Goal: Task Accomplishment & Management: Use online tool/utility

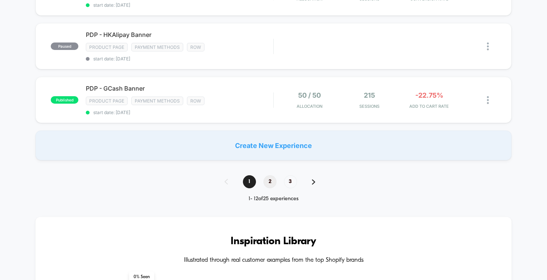
click at [271, 182] on span "2" at bounding box center [269, 181] width 13 height 13
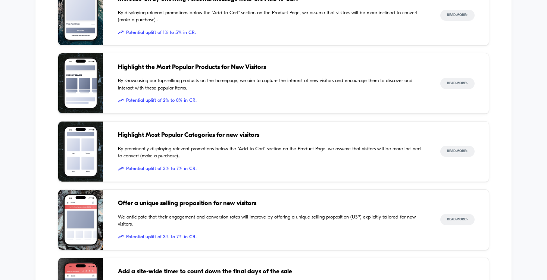
scroll to position [711, 0]
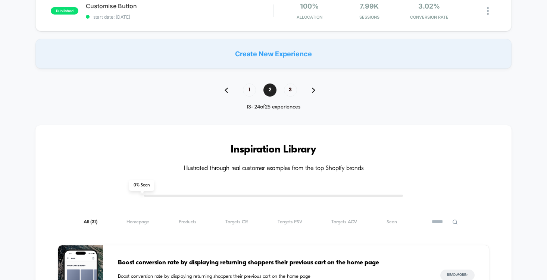
click at [281, 88] on div "1 2 3" at bounding box center [273, 90] width 113 height 13
click at [288, 90] on span "3" at bounding box center [290, 90] width 13 height 13
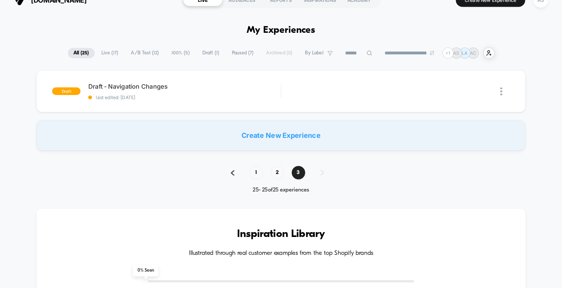
scroll to position [0, 0]
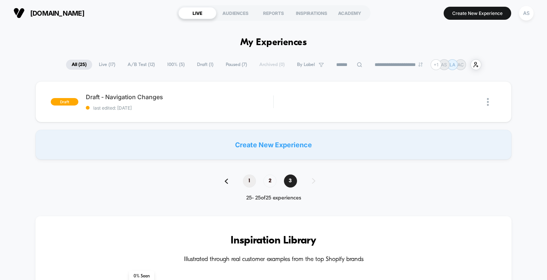
click at [252, 183] on span "1" at bounding box center [249, 181] width 13 height 13
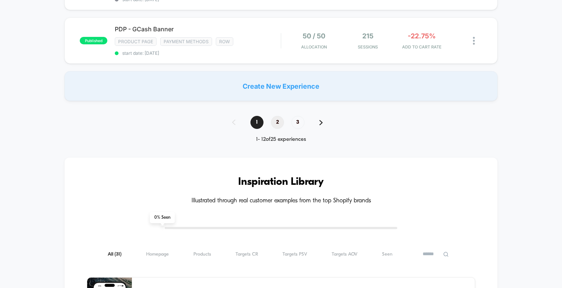
click at [280, 127] on span "2" at bounding box center [277, 122] width 13 height 13
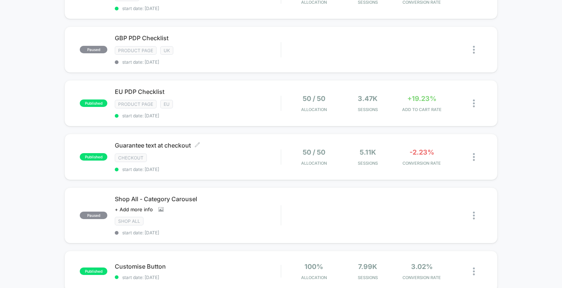
scroll to position [405, 0]
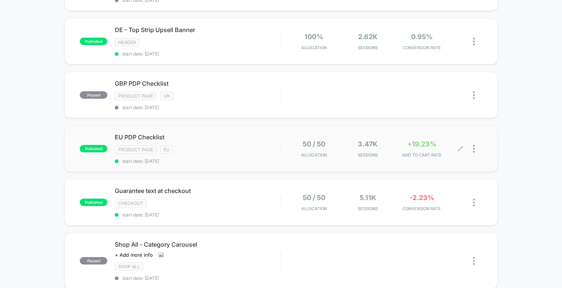
click at [472, 148] on div at bounding box center [472, 149] width 22 height 18
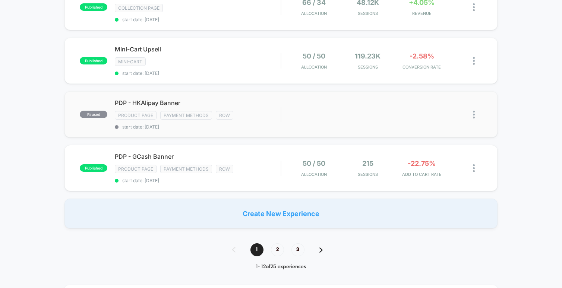
scroll to position [549, 0]
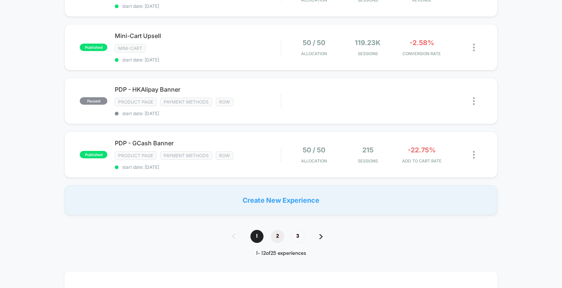
click at [279, 231] on span "2" at bounding box center [277, 236] width 13 height 13
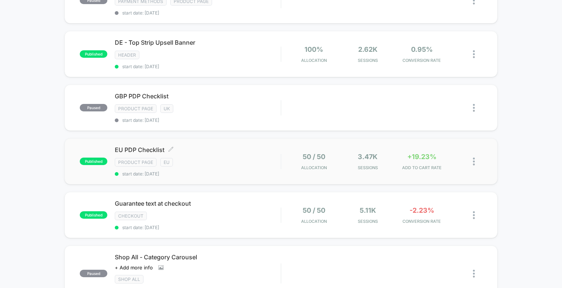
scroll to position [379, 0]
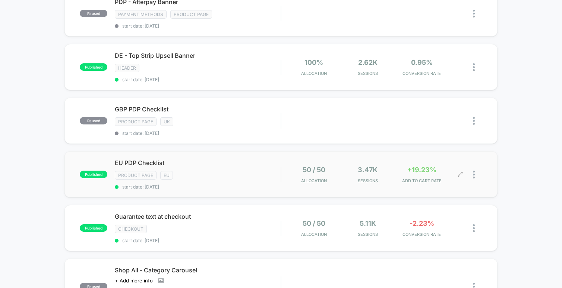
click at [476, 177] on div at bounding box center [477, 175] width 9 height 18
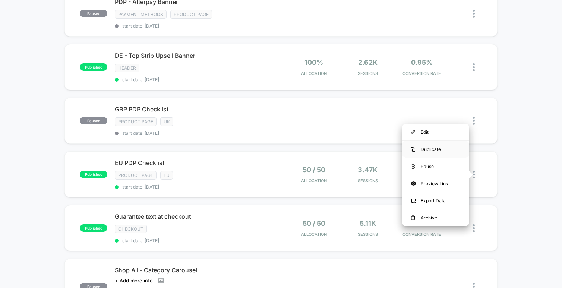
click at [432, 151] on div "Duplicate" at bounding box center [435, 149] width 67 height 17
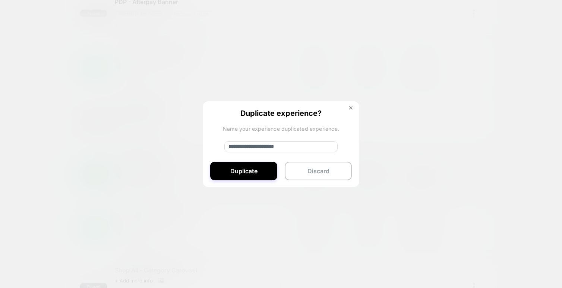
click at [254, 147] on input "**********" at bounding box center [280, 146] width 113 height 11
drag, startPoint x: 253, startPoint y: 148, endPoint x: 206, endPoint y: 145, distance: 47.5
click at [207, 147] on div "**********" at bounding box center [281, 144] width 157 height 87
type input "**********"
click at [235, 180] on button "Duplicate" at bounding box center [243, 171] width 67 height 19
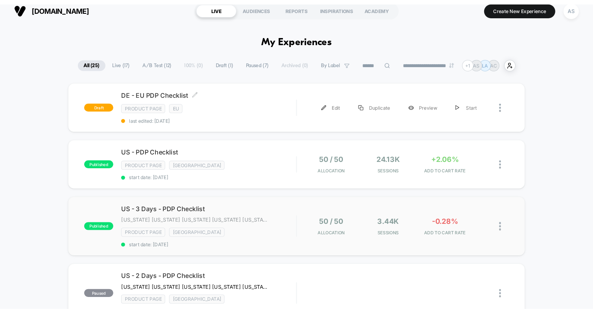
scroll to position [0, 0]
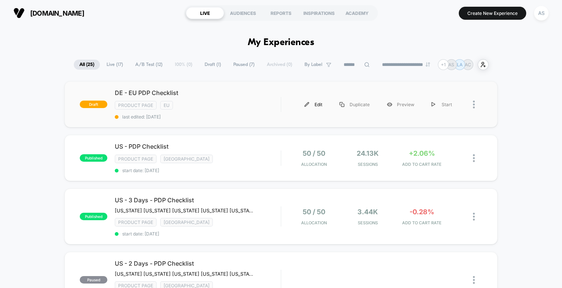
click at [309, 106] on img at bounding box center [307, 104] width 5 height 5
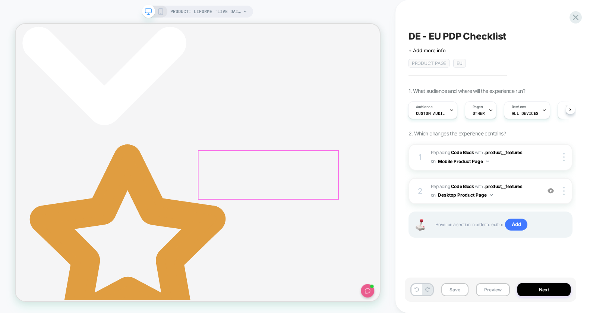
click at [546, 188] on div at bounding box center [565, 191] width 14 height 8
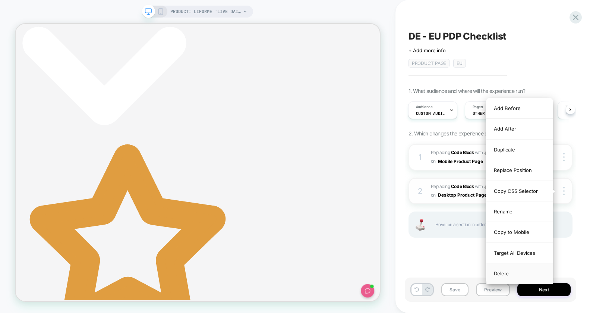
click at [507, 270] on div "Delete" at bounding box center [520, 273] width 66 height 20
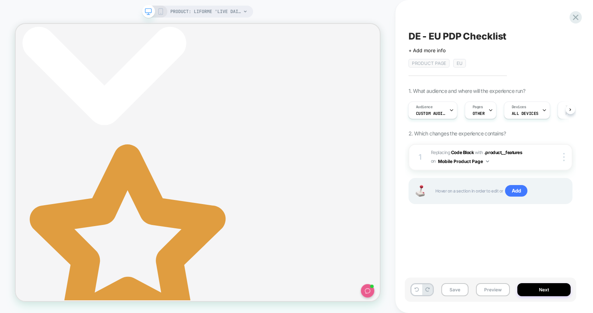
scroll to position [0, 0]
click at [546, 158] on img at bounding box center [563, 157] width 1 height 8
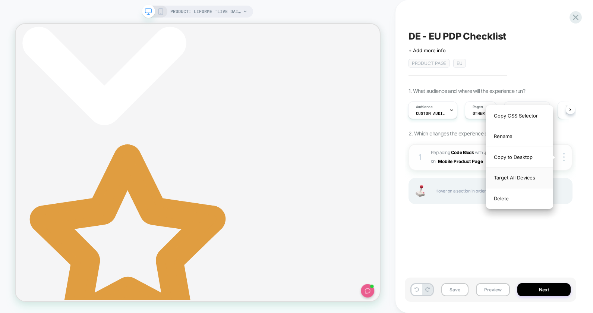
click at [529, 176] on div "Target All Devices" at bounding box center [520, 177] width 66 height 21
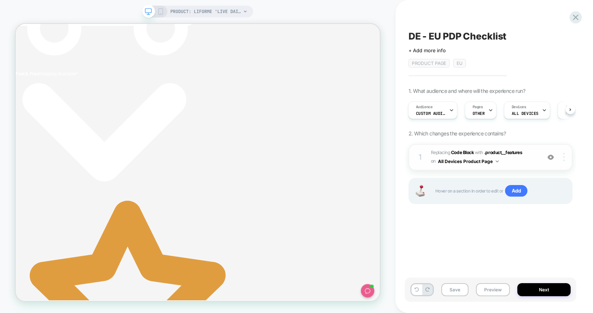
scroll to position [0, 228]
click at [546, 159] on div at bounding box center [565, 157] width 14 height 8
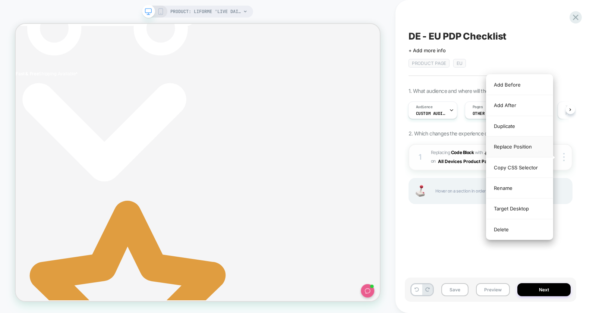
click at [515, 145] on div "Replace Position" at bounding box center [520, 146] width 66 height 21
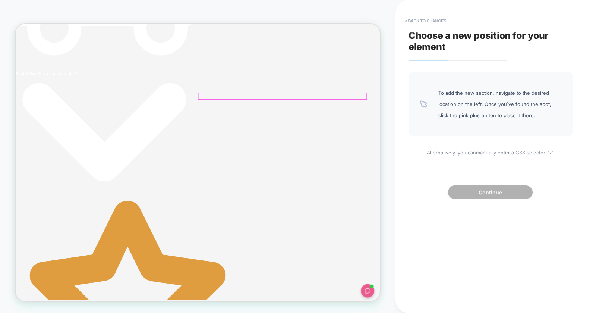
scroll to position [0, 0]
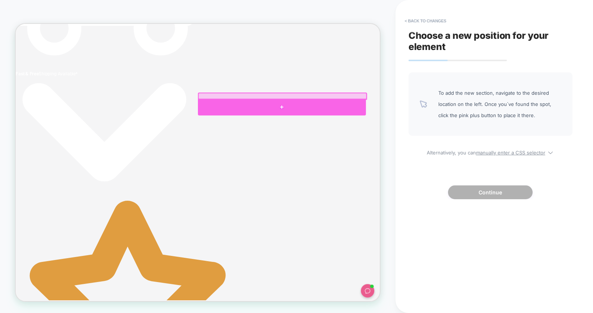
click at [435, 134] on div at bounding box center [371, 134] width 224 height 22
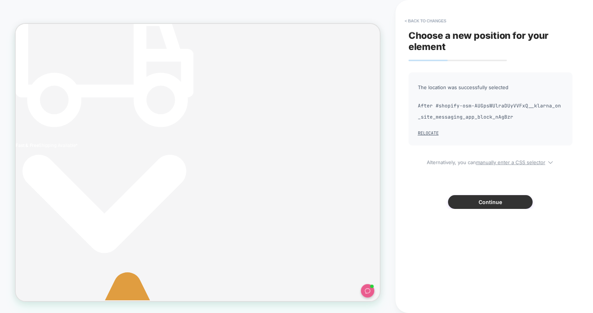
scroll to position [0, 228]
click at [476, 202] on button "Continue" at bounding box center [490, 202] width 85 height 14
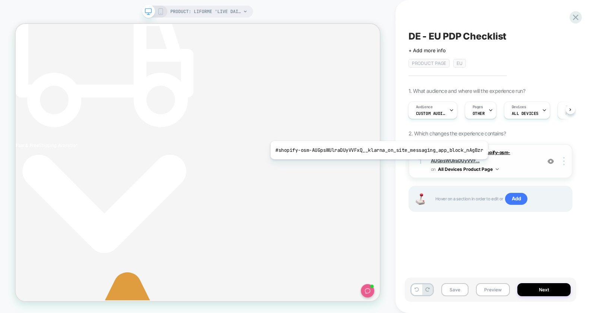
scroll to position [0, 0]
click at [490, 150] on span "#shopify-osm-AUGpsWUlraDUyVVF..." at bounding box center [470, 157] width 79 height 14
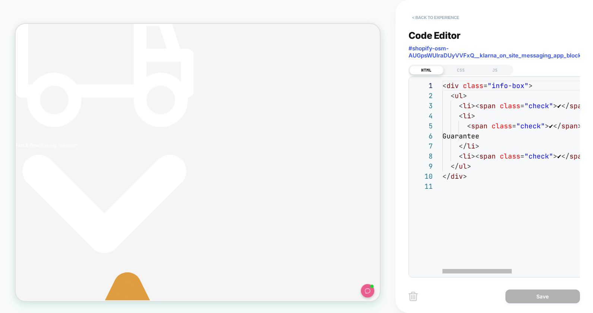
click at [421, 17] on button "< Back to experience" at bounding box center [436, 18] width 54 height 12
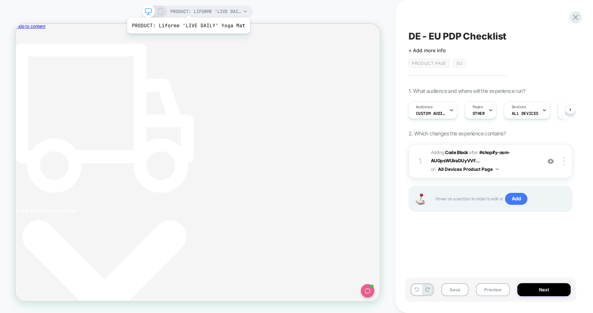
click at [218, 16] on span "PRODUCT: Liforme 'LIVE DAILY' Yoga Mat" at bounding box center [205, 12] width 71 height 12
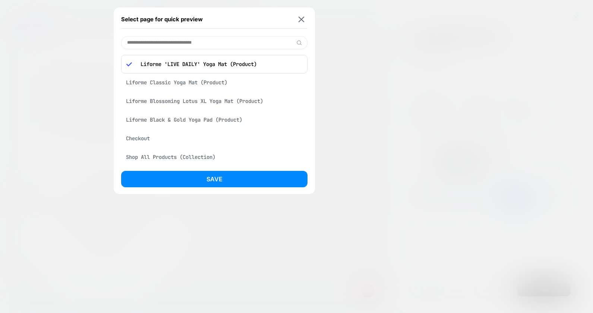
click at [158, 44] on input at bounding box center [214, 42] width 186 height 13
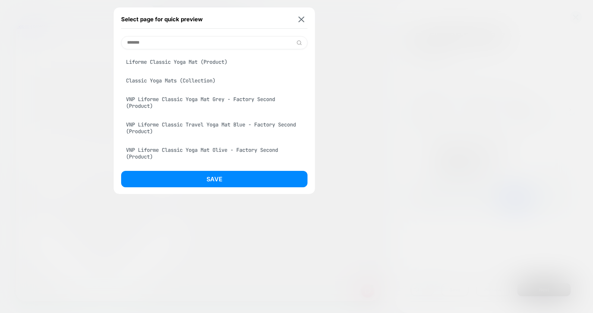
type input "*******"
click at [168, 64] on div "Liforme Classic Yoga Mat (Product)" at bounding box center [214, 62] width 186 height 14
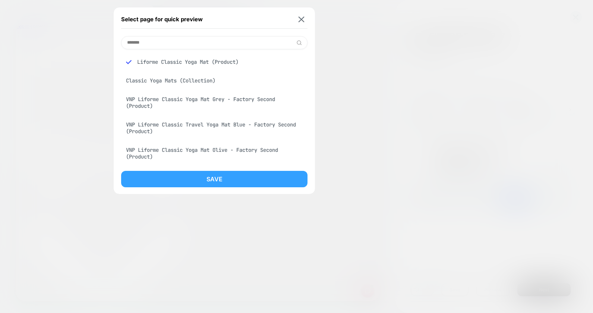
click at [234, 179] on button "Save" at bounding box center [214, 179] width 186 height 16
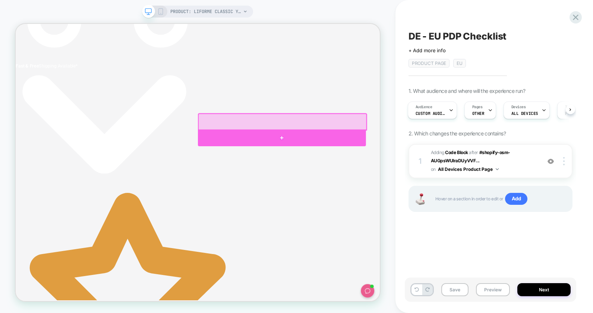
click at [285, 175] on div at bounding box center [371, 176] width 224 height 22
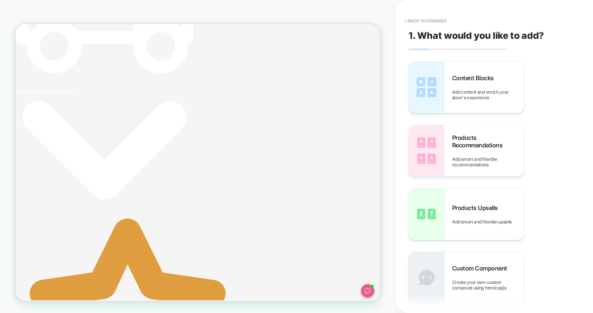
click at [419, 28] on div "1. What would you like to add? Content Blocks Add content and enrich your store…" at bounding box center [491, 156] width 172 height 298
click at [422, 21] on button "< Back to changes" at bounding box center [425, 21] width 49 height 12
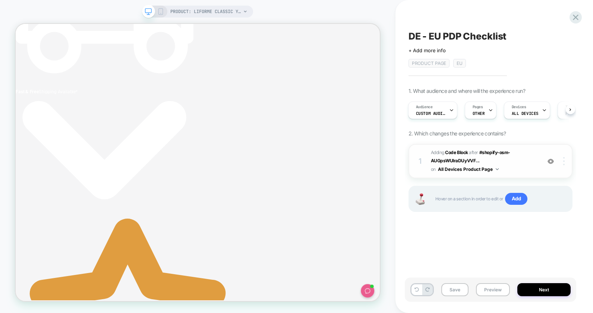
click at [546, 161] on div at bounding box center [565, 161] width 14 height 8
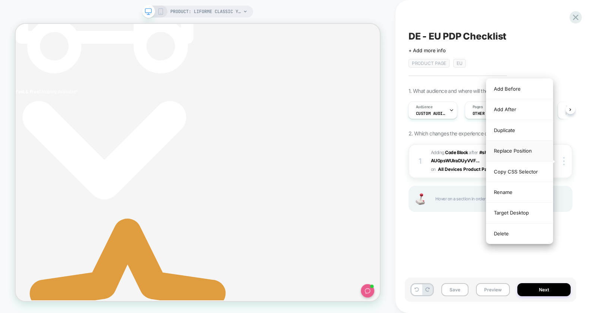
click at [531, 153] on div "Replace Position" at bounding box center [520, 151] width 66 height 21
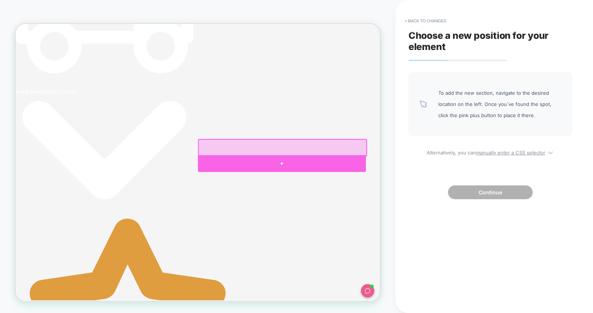
click at [461, 213] on div at bounding box center [371, 210] width 224 height 22
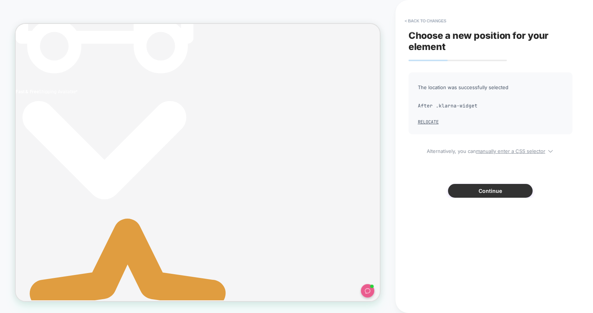
click at [484, 191] on button "Continue" at bounding box center [490, 191] width 85 height 14
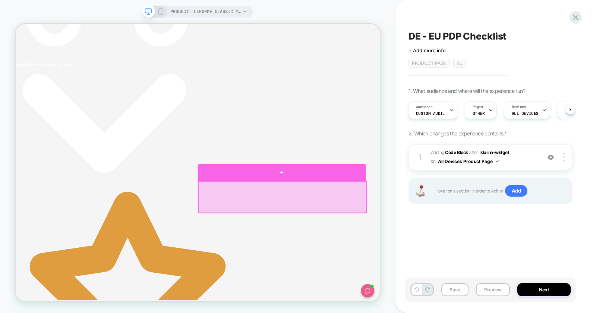
click at [467, 223] on div at bounding box center [371, 222] width 224 height 22
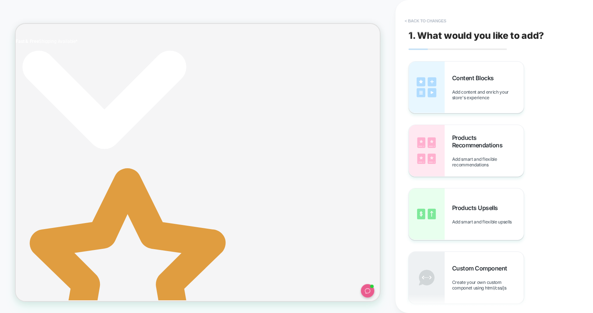
click at [411, 18] on button "< Back to changes" at bounding box center [425, 21] width 49 height 12
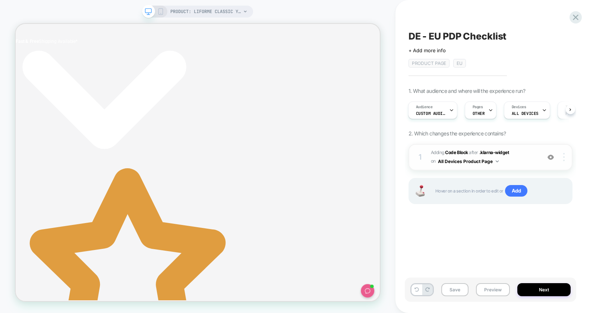
click at [546, 155] on div at bounding box center [565, 157] width 14 height 8
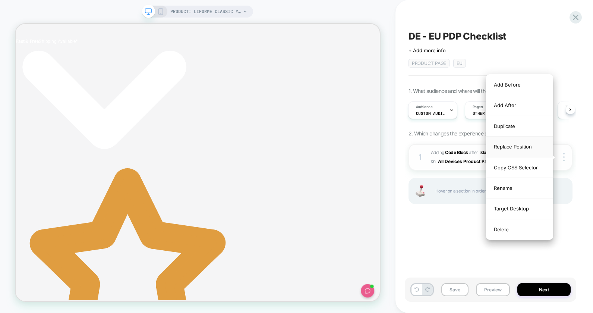
click at [509, 151] on div "Replace Position" at bounding box center [520, 146] width 66 height 21
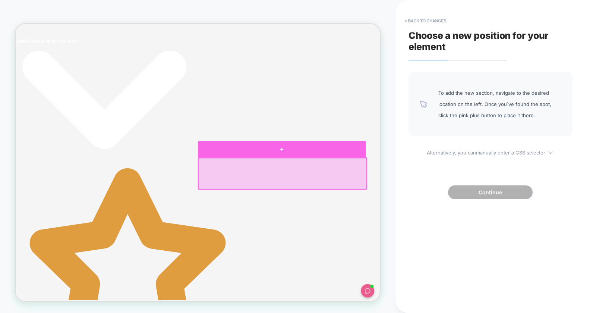
click at [472, 197] on div at bounding box center [371, 191] width 224 height 22
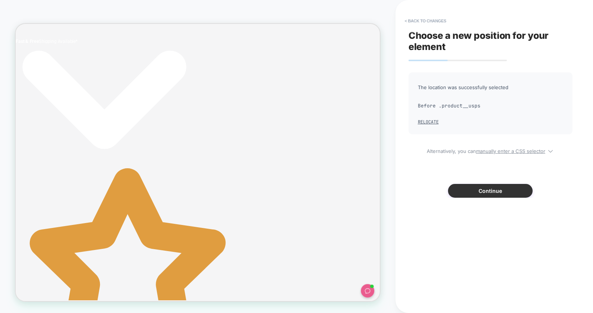
click at [477, 189] on button "Continue" at bounding box center [490, 191] width 85 height 14
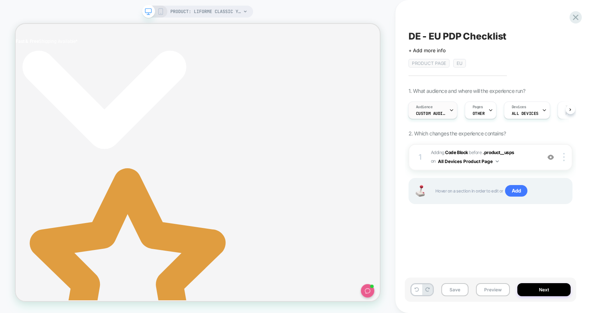
click at [434, 111] on span "Custom Audience" at bounding box center [431, 113] width 30 height 5
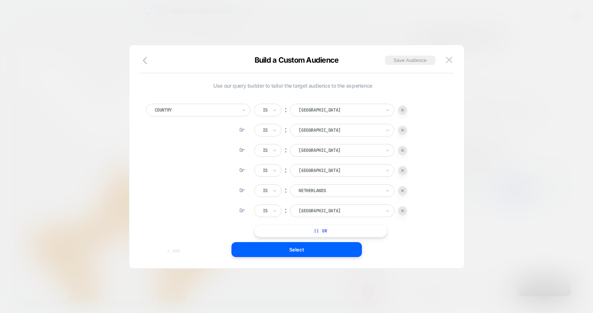
click at [184, 106] on div "Country" at bounding box center [196, 110] width 84 height 8
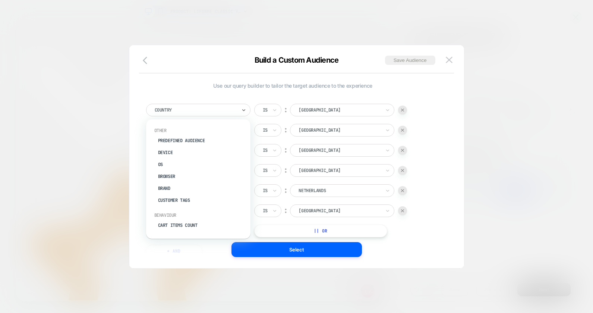
click at [194, 97] on div "option Predefined Audience focused, 1 of 33. 33 results available. Use Up and D…" at bounding box center [292, 176] width 301 height 169
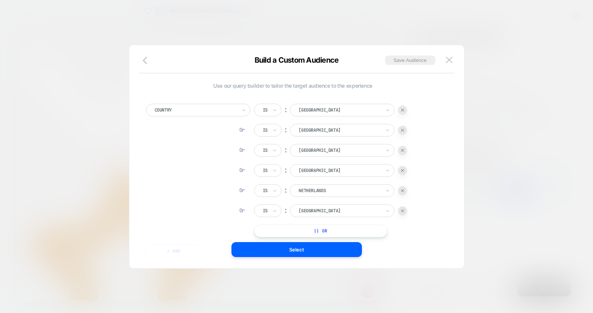
click at [233, 108] on div at bounding box center [196, 110] width 82 height 7
click at [189, 113] on div at bounding box center [196, 110] width 82 height 7
type input "***"
click at [291, 87] on span "Use our query builder to tailor the target audience to the experience" at bounding box center [293, 85] width 294 height 6
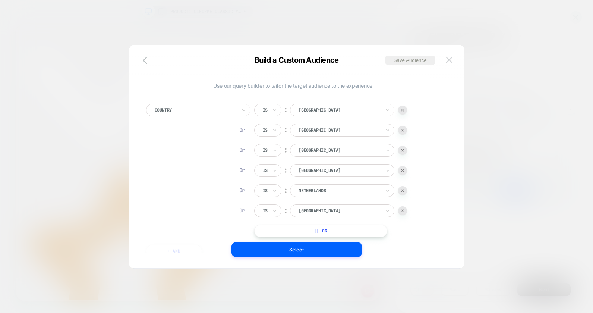
click at [449, 57] on img at bounding box center [449, 60] width 7 height 6
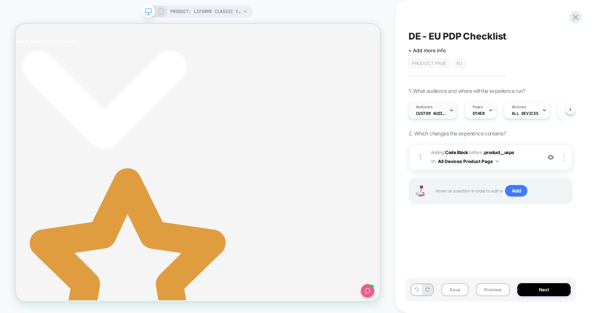
click at [428, 109] on span "Audience" at bounding box center [424, 106] width 17 height 5
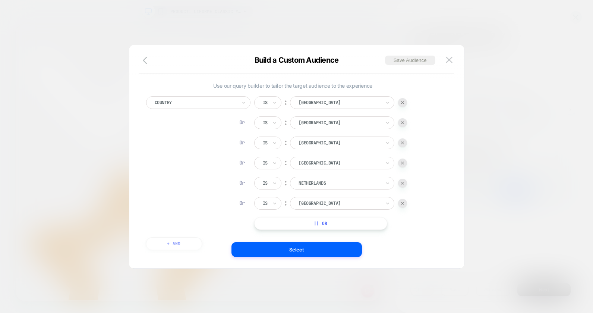
drag, startPoint x: 405, startPoint y: 202, endPoint x: 402, endPoint y: 186, distance: 16.2
click at [405, 201] on div at bounding box center [402, 203] width 9 height 9
drag, startPoint x: 402, startPoint y: 185, endPoint x: 405, endPoint y: 162, distance: 23.2
click at [403, 184] on div at bounding box center [402, 183] width 9 height 9
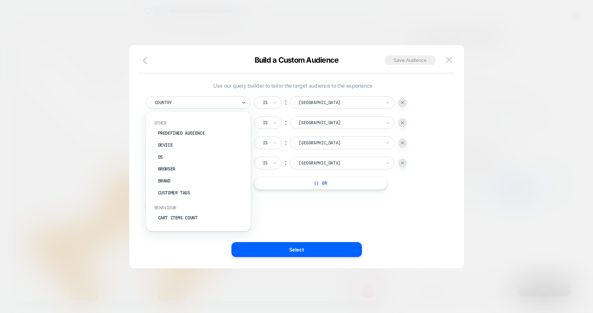
click at [167, 102] on div at bounding box center [196, 102] width 82 height 7
click at [194, 134] on div "Predefined Audience" at bounding box center [202, 133] width 97 height 12
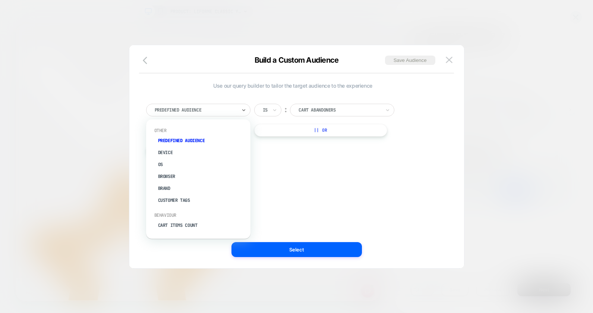
click at [206, 109] on div at bounding box center [196, 110] width 82 height 7
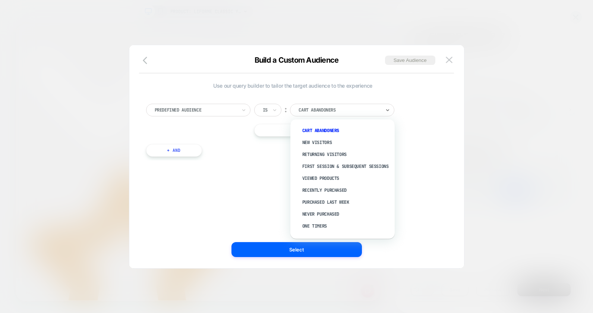
click at [345, 105] on div "Cart Abandoners" at bounding box center [342, 110] width 104 height 13
click at [226, 109] on div at bounding box center [196, 110] width 82 height 7
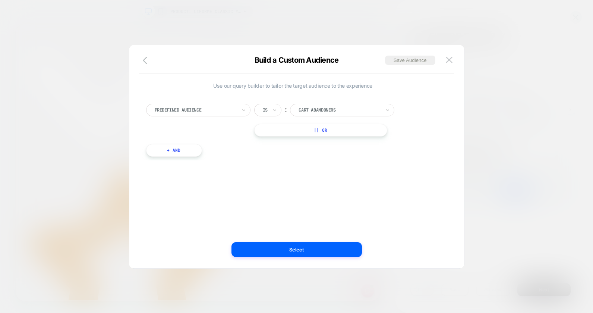
click at [435, 97] on div "Predefined Audience Is ︰ Cart Abandoners || Or + And" at bounding box center [292, 126] width 301 height 68
click at [452, 60] on button at bounding box center [449, 59] width 11 height 11
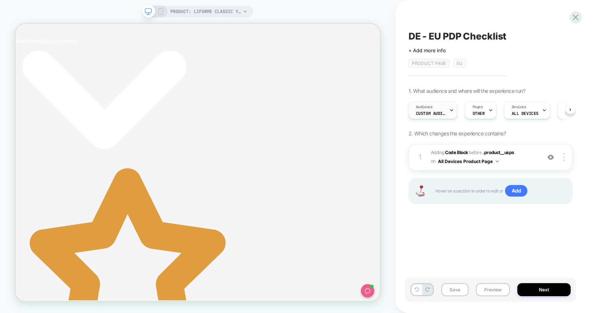
click at [449, 103] on div at bounding box center [451, 110] width 5 height 17
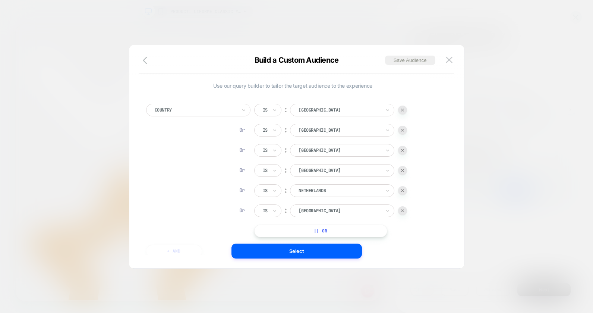
click at [214, 112] on div at bounding box center [196, 110] width 82 height 7
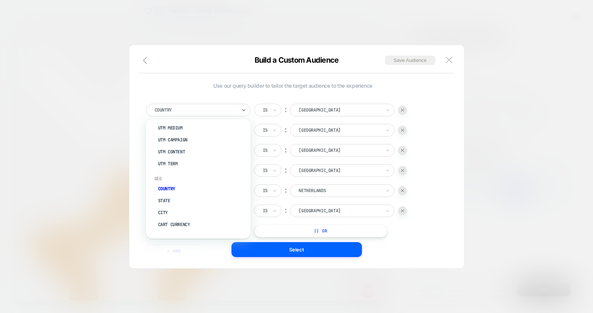
click at [334, 226] on button "|| Or" at bounding box center [320, 230] width 133 height 13
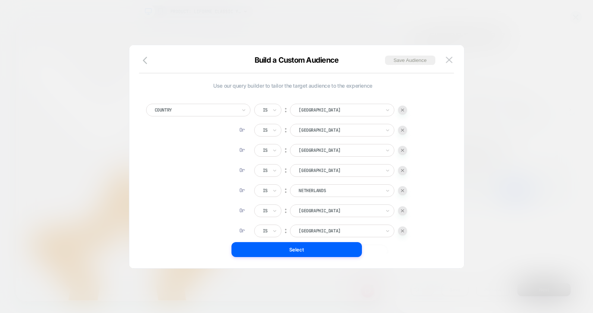
drag, startPoint x: 404, startPoint y: 223, endPoint x: 404, endPoint y: 210, distance: 13.1
click at [403, 220] on div "Is ︰ Germany Or Is ︰ Spain Or Is ︰ France Or Is ︰ Austria Or Is ︰ Netherlands O…" at bounding box center [330, 181] width 153 height 154
click at [404, 207] on div at bounding box center [402, 210] width 9 height 9
drag, startPoint x: 403, startPoint y: 195, endPoint x: 403, endPoint y: 188, distance: 7.5
click at [403, 193] on div "Or Is ︰ Netherlands" at bounding box center [330, 190] width 153 height 13
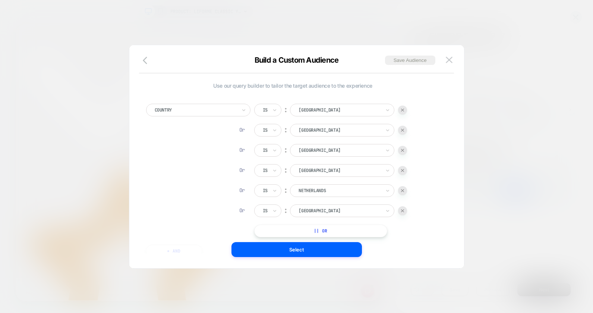
drag, startPoint x: 403, startPoint y: 186, endPoint x: 405, endPoint y: 172, distance: 14.7
click at [403, 186] on div at bounding box center [402, 190] width 9 height 9
click at [406, 170] on div at bounding box center [402, 170] width 9 height 9
click at [404, 148] on div at bounding box center [402, 150] width 9 height 9
click at [401, 131] on img at bounding box center [402, 130] width 3 height 3
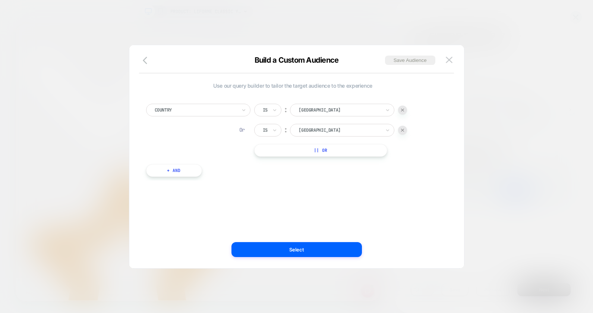
click at [402, 129] on img at bounding box center [402, 130] width 3 height 3
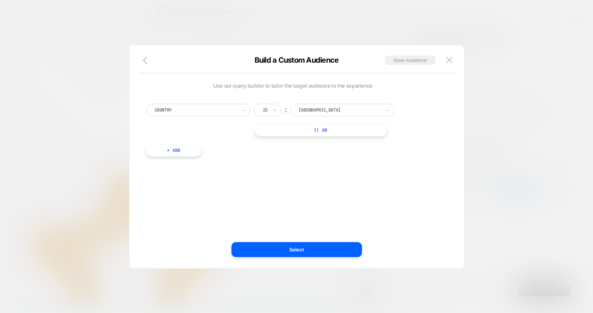
click at [404, 111] on div "Is ︰ Germany" at bounding box center [330, 110] width 153 height 13
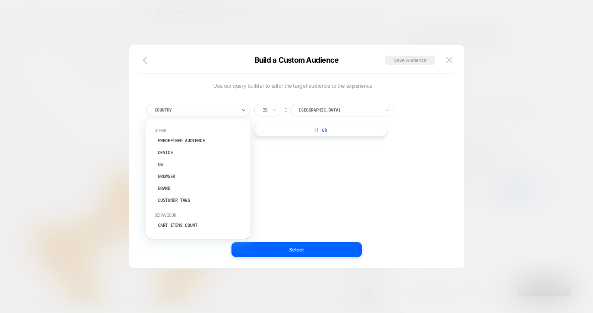
click at [186, 107] on div at bounding box center [196, 110] width 82 height 7
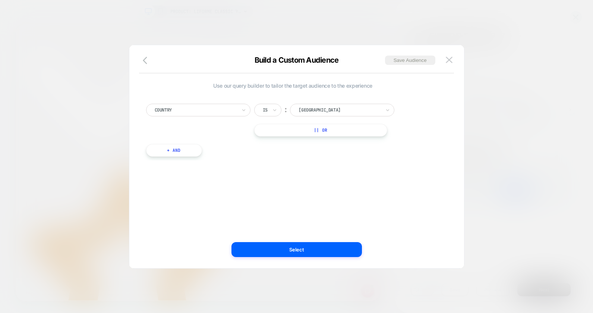
drag, startPoint x: 361, startPoint y: 178, endPoint x: 280, endPoint y: 100, distance: 112.6
click at [360, 176] on div "Use our query builder to tailor the target audience to the experience Country I…" at bounding box center [293, 156] width 312 height 193
click at [147, 60] on icon "button" at bounding box center [147, 60] width 9 height 9
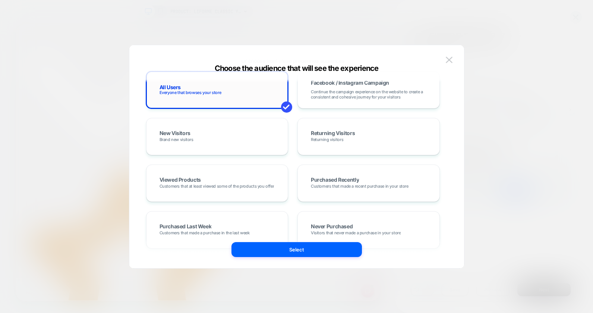
click at [249, 96] on div "All Users Everyone that browses your store" at bounding box center [217, 90] width 127 height 22
click at [301, 244] on button "Select" at bounding box center [297, 249] width 131 height 15
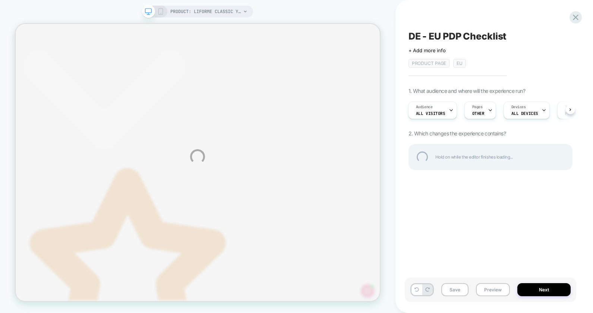
click at [484, 111] on div "PRODUCT: Liforme Classic Yoga Mat PRODUCT: Liforme Classic Yoga Mat DE - EU PDP…" at bounding box center [296, 156] width 593 height 313
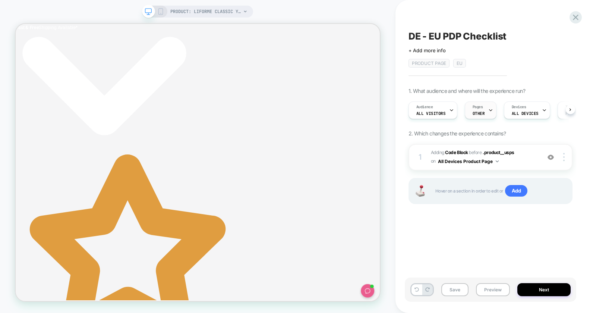
click at [474, 111] on span "OTHER" at bounding box center [479, 113] width 12 height 5
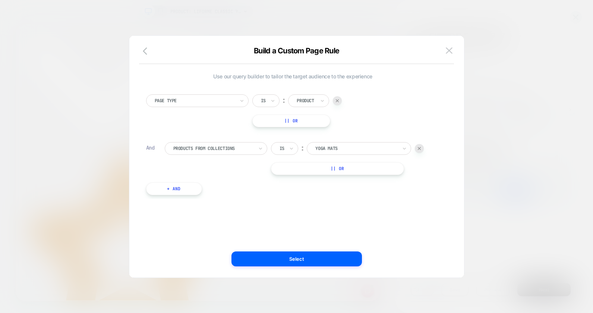
click at [189, 189] on button "+ And" at bounding box center [174, 188] width 56 height 13
click at [226, 198] on div at bounding box center [213, 196] width 80 height 7
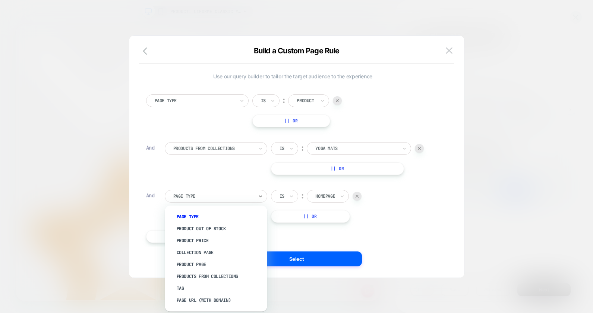
click at [235, 280] on div "Page Url (WITH DOMAIN)" at bounding box center [219, 300] width 95 height 12
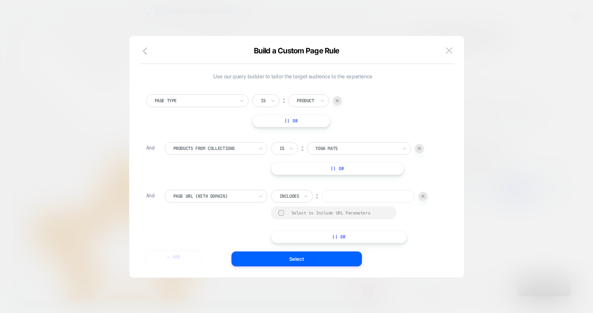
click at [346, 192] on input at bounding box center [368, 196] width 93 height 13
click at [196, 111] on div "Page Type Is ︰ Product || Or" at bounding box center [293, 110] width 294 height 33
click at [326, 191] on input at bounding box center [368, 196] width 93 height 13
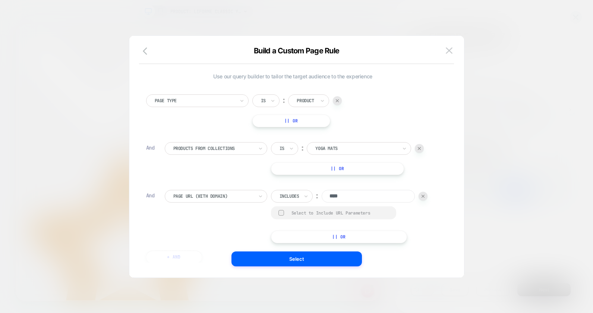
type input "****"
click at [272, 261] on button "Select" at bounding box center [297, 258] width 131 height 15
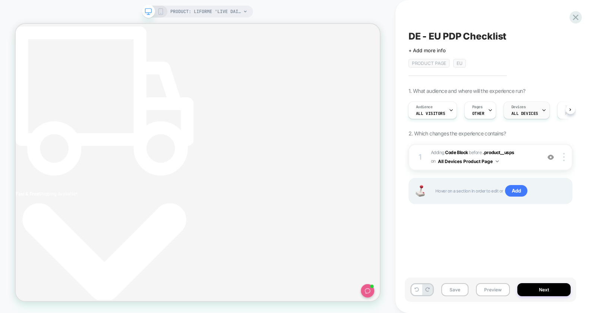
click at [517, 114] on span "ALL DEVICES" at bounding box center [525, 113] width 27 height 5
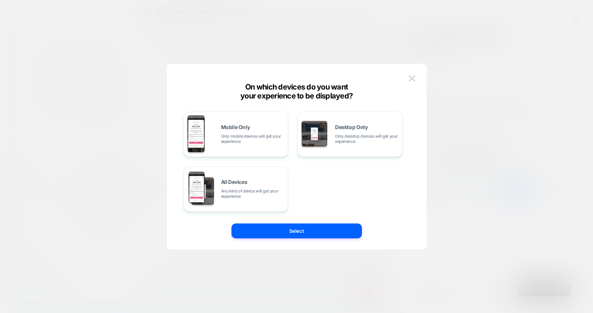
click at [414, 74] on button at bounding box center [411, 78] width 11 height 11
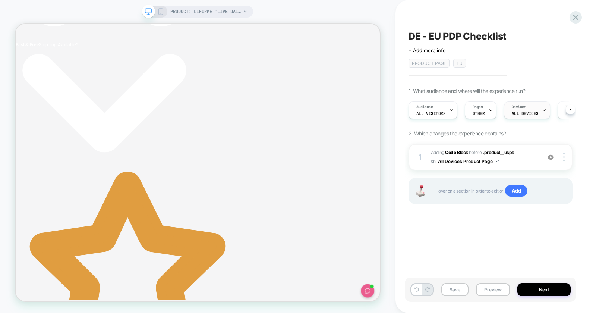
drag, startPoint x: 541, startPoint y: 95, endPoint x: 538, endPoint y: 104, distance: 8.9
click at [541, 95] on div "1. What audience and where will the experience run? Audience All Visitors Pages…" at bounding box center [491, 155] width 164 height 135
click at [533, 105] on div "Devices ALL DEVICES" at bounding box center [526, 110] width 42 height 17
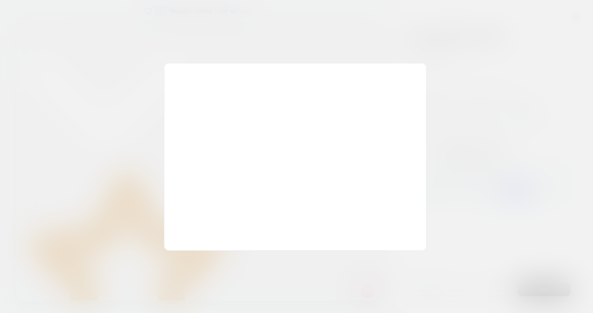
click at [485, 113] on div at bounding box center [296, 156] width 593 height 313
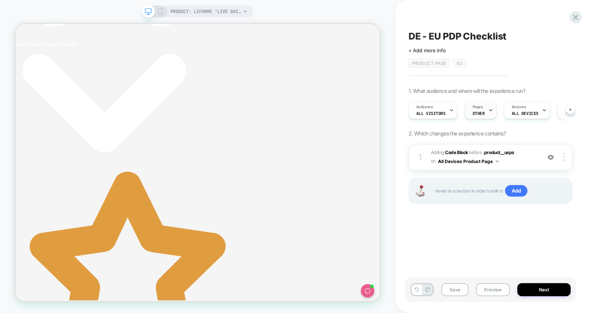
click at [480, 109] on span "Pages" at bounding box center [478, 106] width 10 height 5
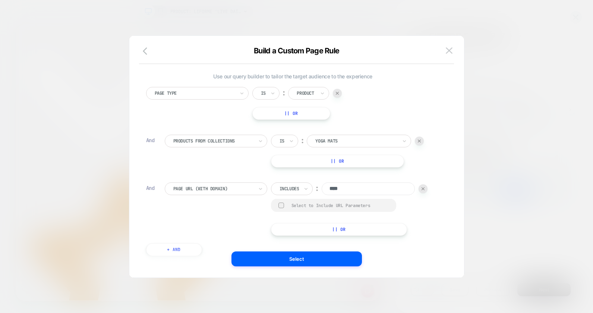
scroll to position [0, 228]
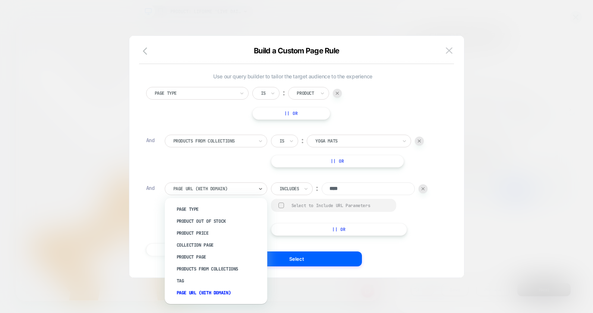
click at [223, 186] on div at bounding box center [213, 188] width 80 height 7
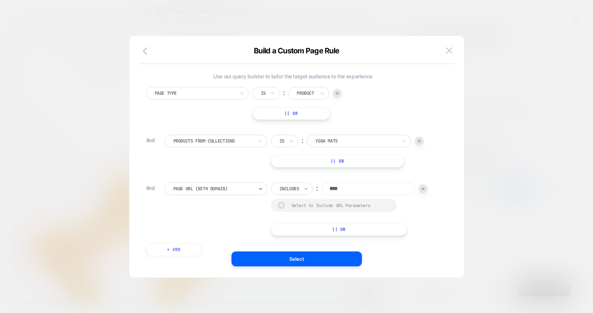
drag, startPoint x: 223, startPoint y: 186, endPoint x: 306, endPoint y: 191, distance: 82.9
click at [223, 186] on div at bounding box center [213, 188] width 80 height 7
click at [330, 191] on input "****" at bounding box center [368, 188] width 93 height 13
click at [338, 191] on input "**********" at bounding box center [368, 188] width 93 height 13
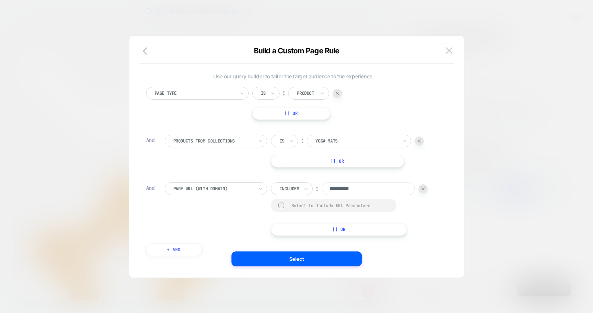
click at [338, 191] on input "**********" at bounding box center [368, 188] width 93 height 13
paste input "**********"
type input "**********"
click at [294, 186] on div at bounding box center [290, 188] width 20 height 7
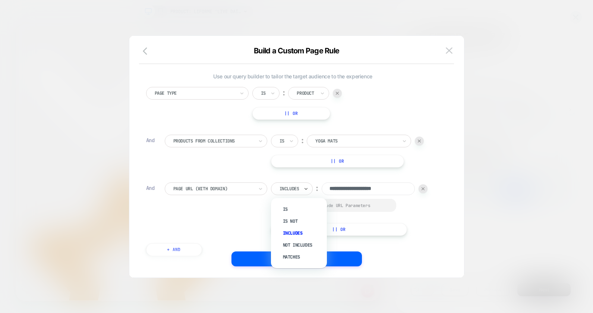
scroll to position [0, 228]
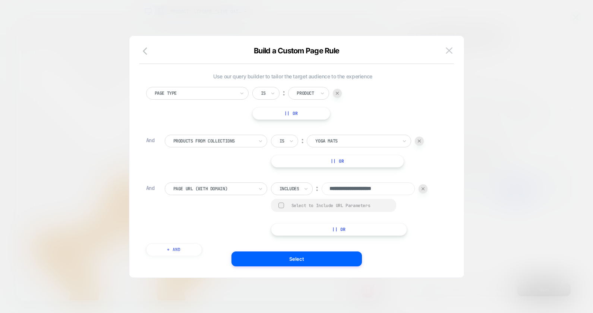
click at [362, 191] on input "**********" at bounding box center [368, 188] width 93 height 13
click at [310, 260] on button "Select" at bounding box center [297, 258] width 131 height 15
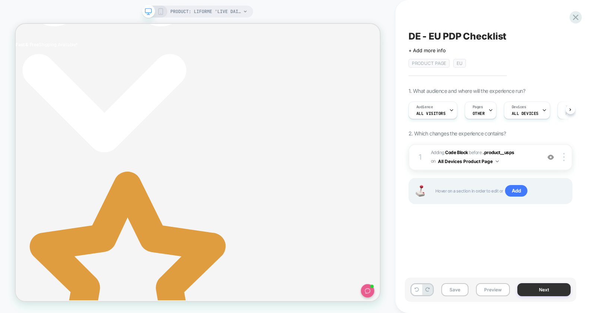
click at [541, 280] on button "Next" at bounding box center [544, 289] width 53 height 13
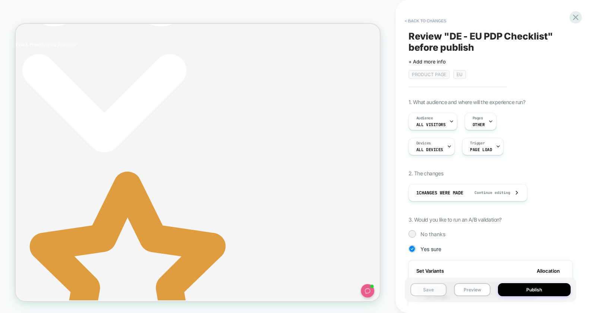
scroll to position [0, 1]
click at [438, 280] on button "Save" at bounding box center [429, 289] width 37 height 13
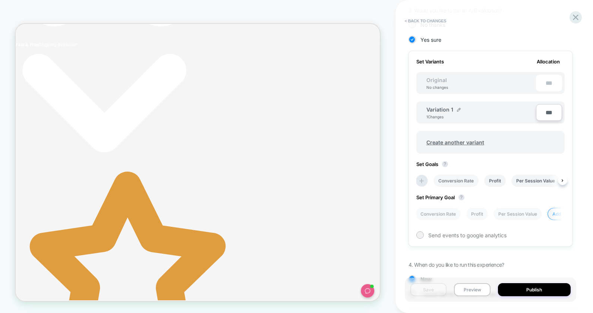
scroll to position [21, 0]
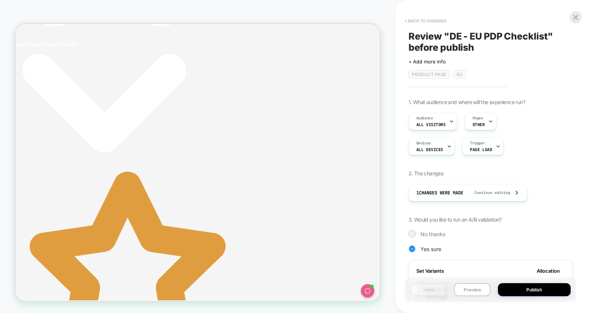
click at [427, 24] on button "< Back to changes" at bounding box center [425, 21] width 49 height 12
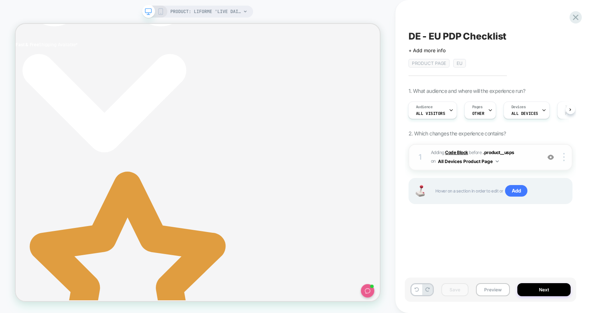
click at [456, 152] on b "Code Block" at bounding box center [456, 153] width 23 height 6
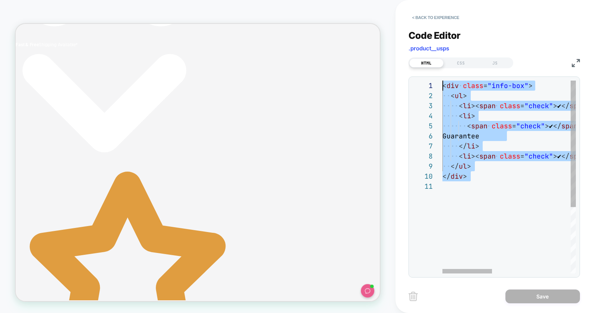
drag, startPoint x: 456, startPoint y: 145, endPoint x: 417, endPoint y: 59, distance: 94.1
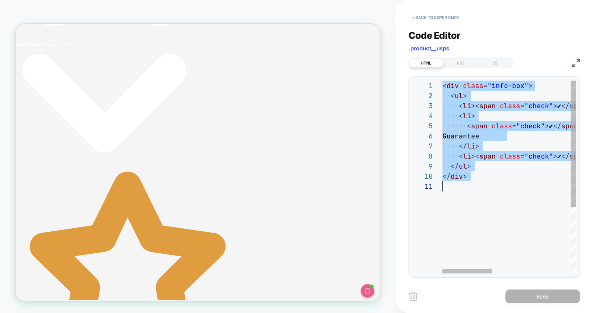
type textarea "**********"
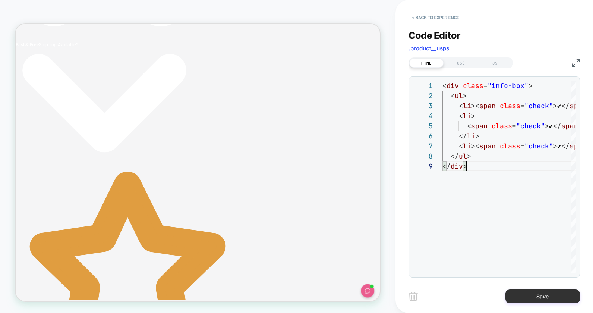
click at [528, 280] on button "Save" at bounding box center [543, 296] width 75 height 14
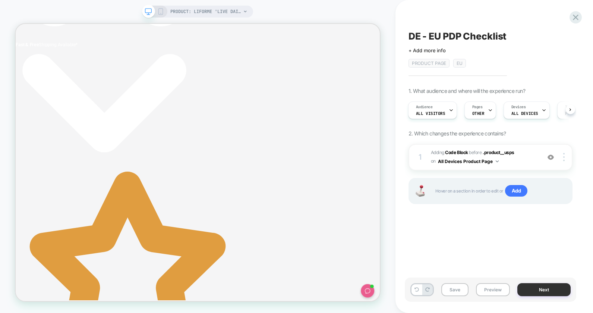
click at [537, 280] on button "Next" at bounding box center [544, 289] width 53 height 13
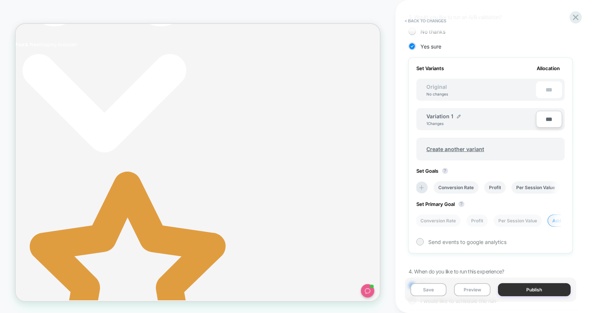
click at [528, 280] on button "Publish" at bounding box center [534, 289] width 73 height 13
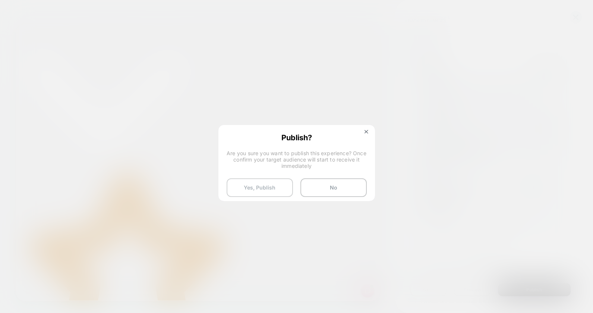
click at [254, 186] on button "Yes, Publish" at bounding box center [260, 187] width 66 height 19
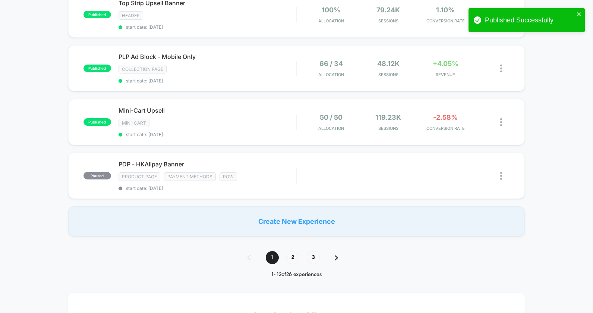
click at [284, 260] on div "1 2 3" at bounding box center [296, 257] width 113 height 13
click at [287, 258] on span "2" at bounding box center [292, 257] width 13 height 13
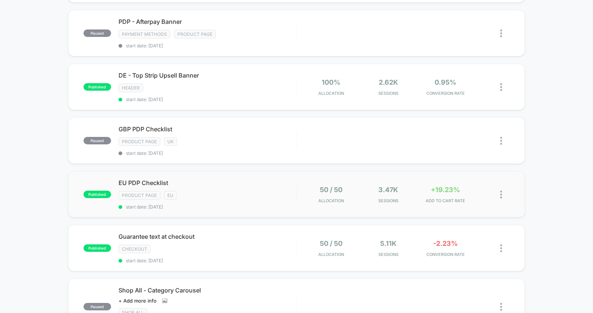
click at [501, 195] on img at bounding box center [501, 195] width 2 height 8
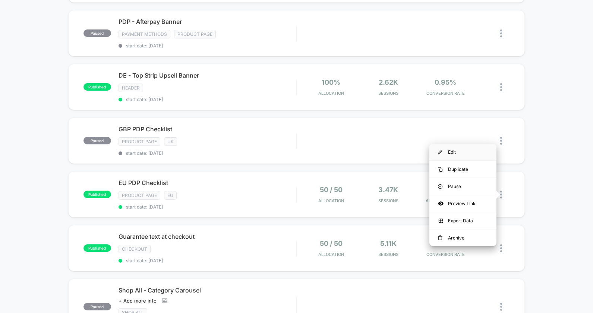
click at [456, 153] on div "Edit" at bounding box center [463, 152] width 67 height 17
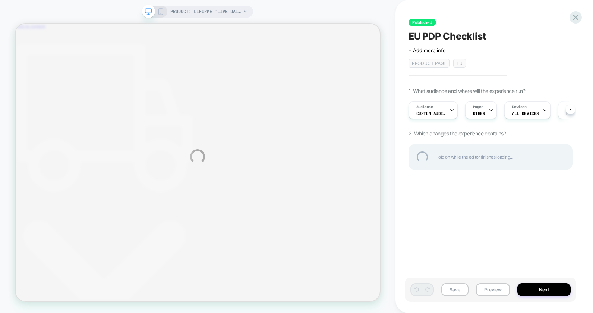
click at [524, 113] on div "PRODUCT: Liforme 'LIVE DAILY' Yoga Mat PRODUCT: Liforme 'LIVE DAILY' Yoga Mat P…" at bounding box center [296, 156] width 593 height 313
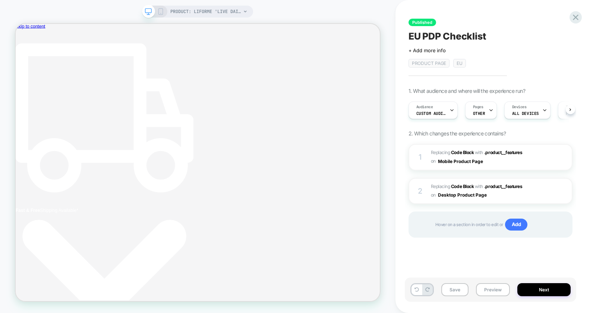
scroll to position [0, 4]
click at [478, 113] on span "OTHER" at bounding box center [479, 113] width 12 height 5
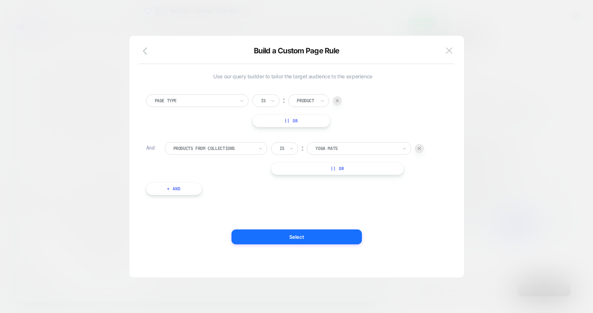
scroll to position [0, 228]
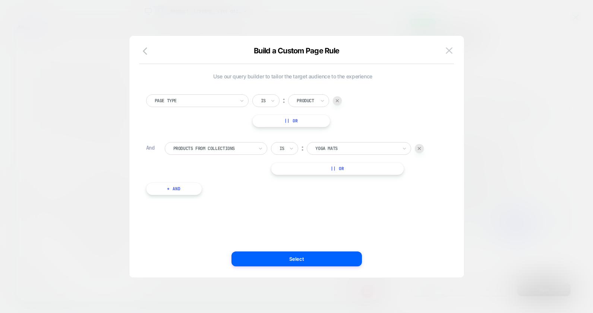
click at [174, 190] on button "+ And" at bounding box center [174, 188] width 56 height 13
click at [193, 194] on div at bounding box center [213, 196] width 80 height 7
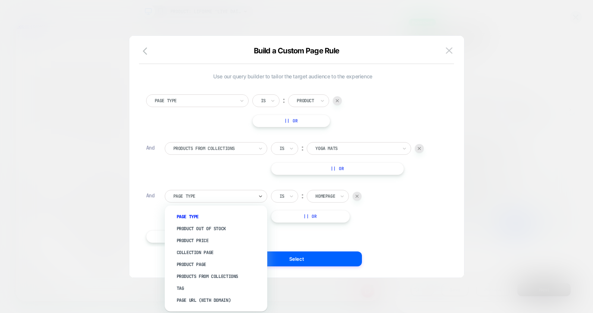
scroll to position [0, 0]
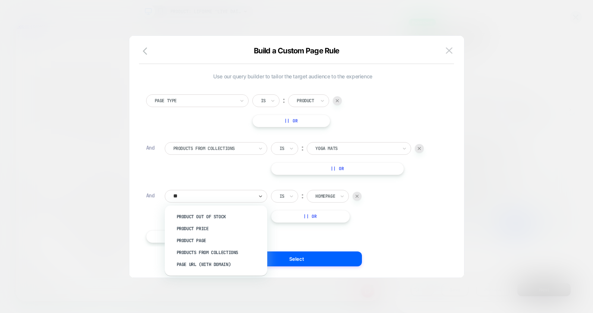
type input "***"
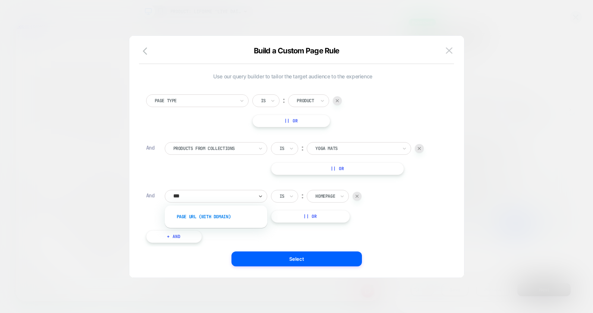
click at [191, 219] on div "Page Url (WITH DOMAIN)" at bounding box center [219, 217] width 95 height 12
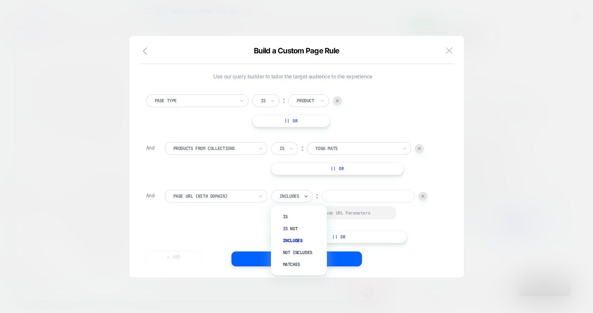
click at [295, 195] on div at bounding box center [290, 196] width 20 height 7
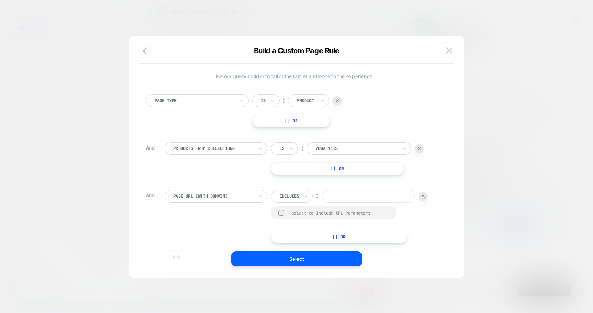
click at [289, 194] on div at bounding box center [290, 196] width 20 height 7
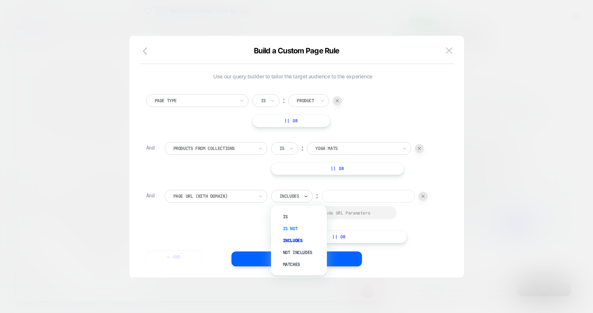
drag, startPoint x: 290, startPoint y: 230, endPoint x: 301, endPoint y: 226, distance: 12.2
click at [290, 230] on div "Is not" at bounding box center [303, 229] width 48 height 12
click at [287, 194] on div at bounding box center [287, 196] width 15 height 7
drag, startPoint x: 295, startPoint y: 251, endPoint x: 315, endPoint y: 227, distance: 30.4
click at [297, 249] on div "Not includes" at bounding box center [303, 252] width 48 height 12
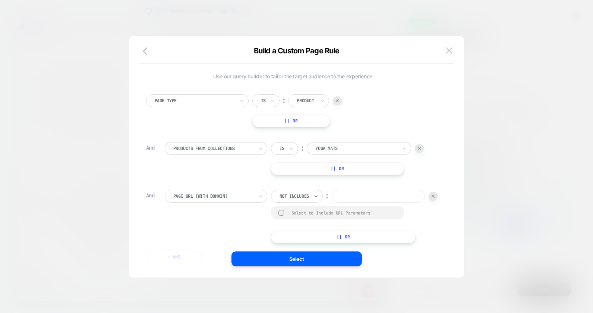
click at [340, 196] on input at bounding box center [378, 196] width 93 height 13
paste input "**********"
type input "**********"
paste input "**********"
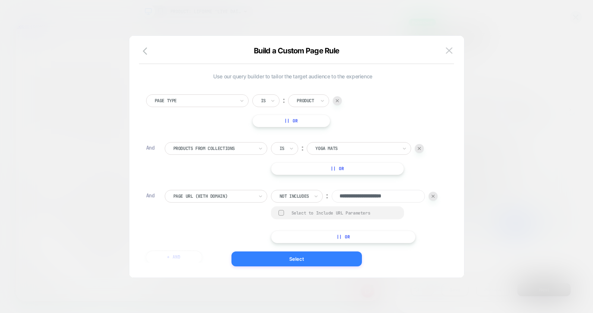
type input "**********"
click at [295, 260] on button "Select" at bounding box center [297, 258] width 131 height 15
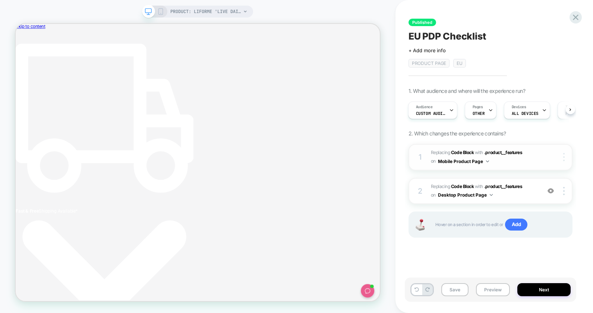
click at [546, 157] on div at bounding box center [565, 157] width 14 height 8
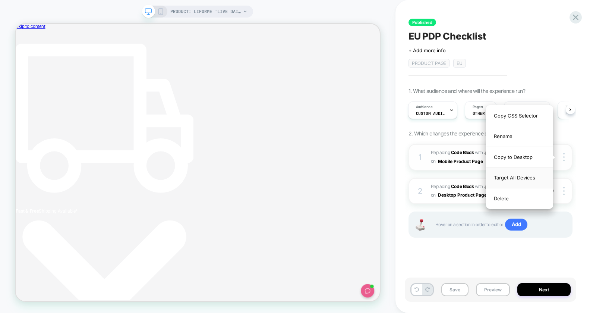
click at [529, 171] on div "Target All Devices" at bounding box center [520, 177] width 66 height 21
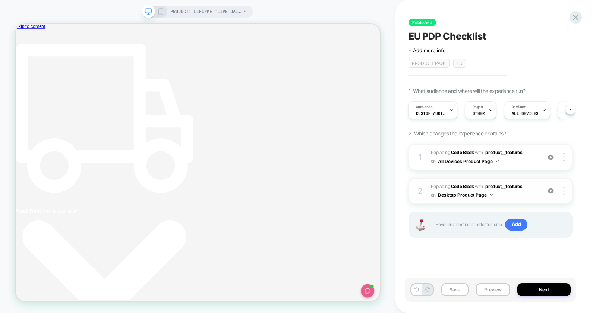
click at [546, 189] on img at bounding box center [563, 191] width 1 height 8
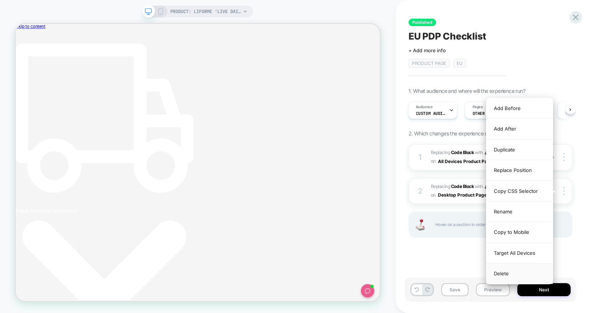
click at [528, 251] on div "Target All Devices" at bounding box center [520, 253] width 66 height 21
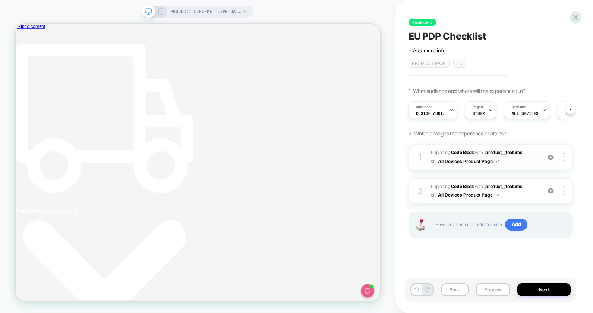
click at [546, 162] on div "1 Replacing Code Block WITH .product__features .product__features on All Device…" at bounding box center [491, 157] width 164 height 26
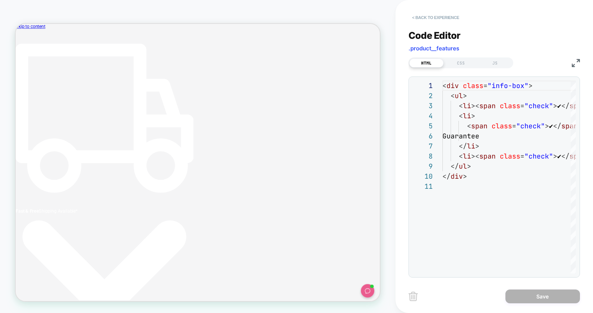
click at [422, 15] on button "< Back to experience" at bounding box center [436, 18] width 54 height 12
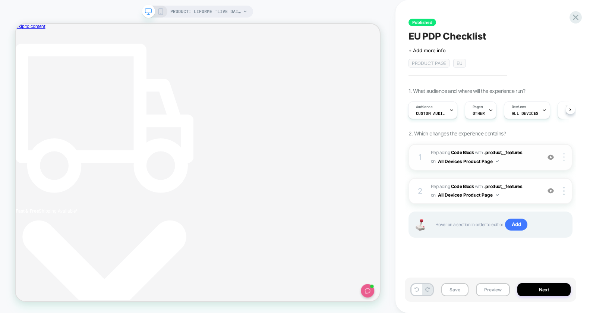
click at [546, 155] on div at bounding box center [565, 157] width 14 height 8
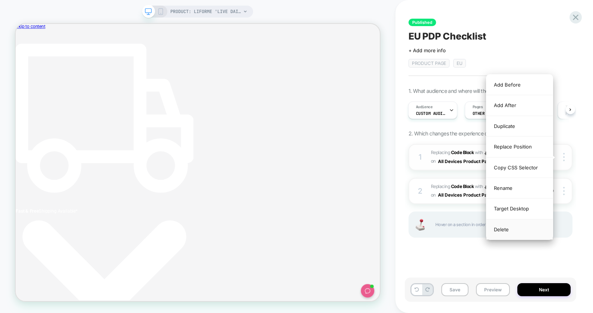
click at [505, 229] on div "Delete" at bounding box center [520, 229] width 66 height 20
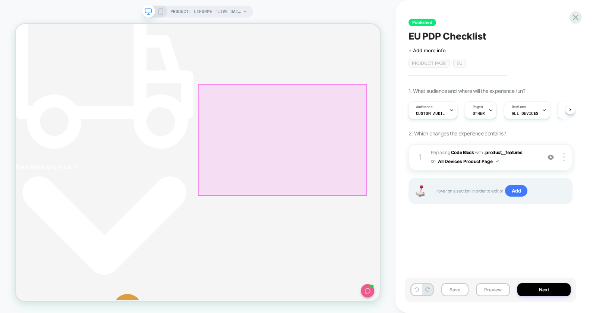
scroll to position [81, 0]
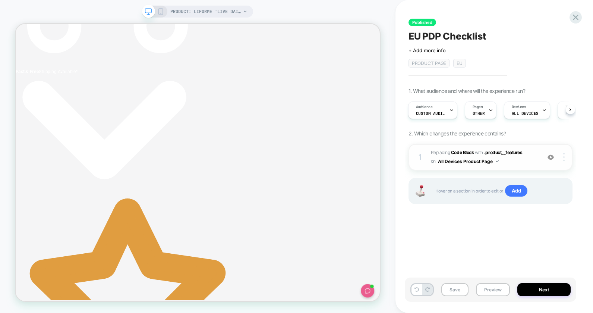
click at [546, 156] on div at bounding box center [565, 157] width 14 height 8
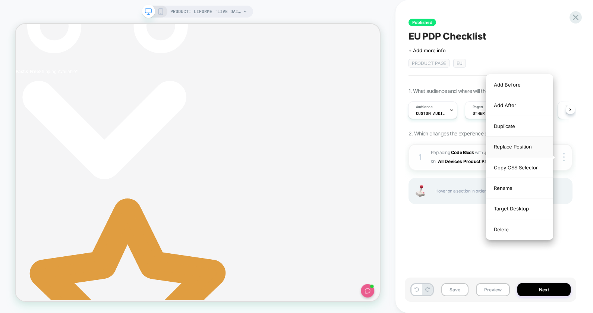
click at [518, 147] on div "Replace Position" at bounding box center [520, 146] width 66 height 21
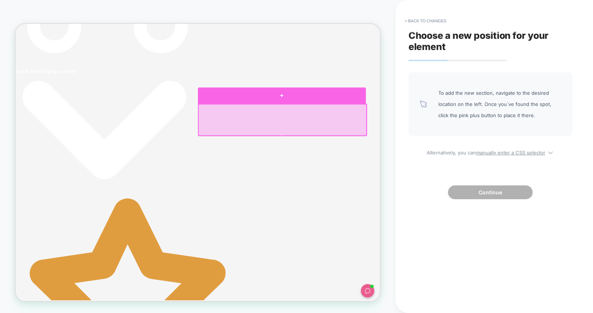
click at [284, 124] on div at bounding box center [371, 120] width 224 height 22
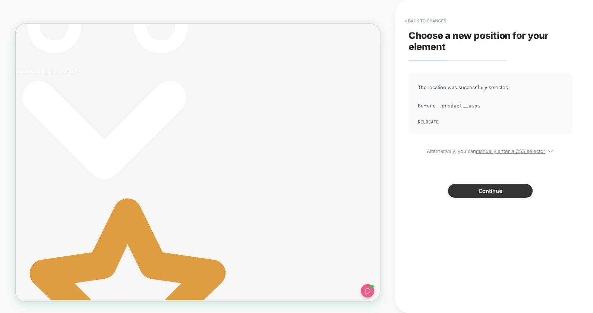
click at [485, 191] on button "Continue" at bounding box center [490, 191] width 85 height 14
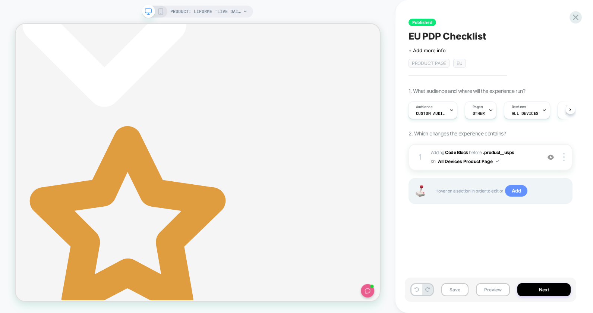
click at [518, 190] on span "Add" at bounding box center [516, 191] width 23 height 12
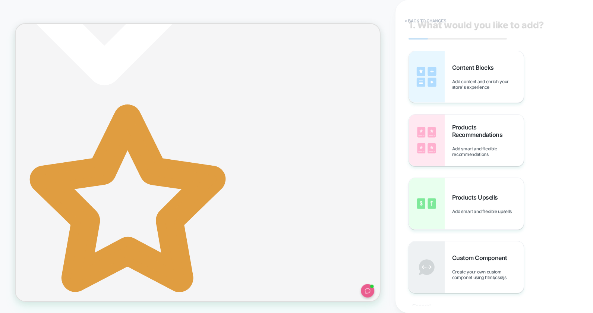
click at [411, 15] on button "< Back to changes" at bounding box center [425, 21] width 49 height 12
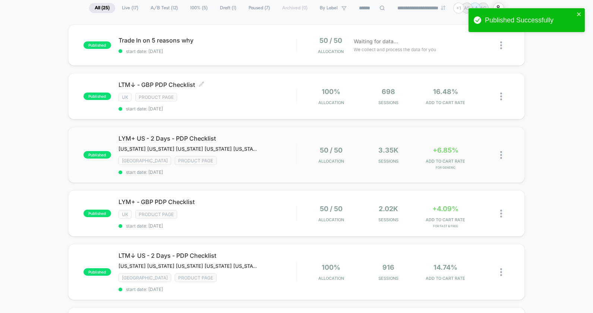
scroll to position [58, 0]
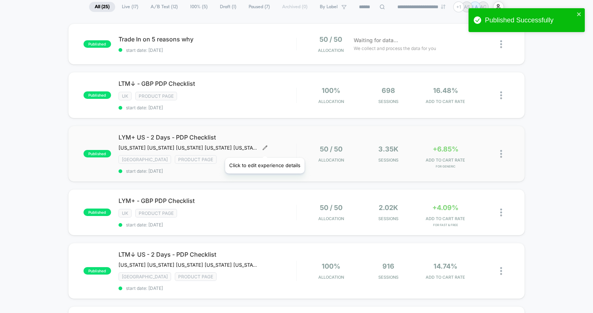
click at [265, 148] on icon at bounding box center [265, 147] width 5 height 5
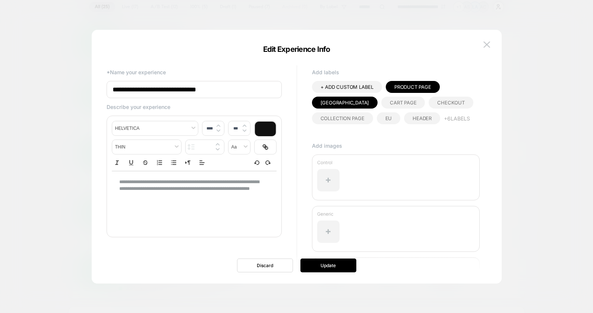
click at [69, 128] on div at bounding box center [296, 156] width 593 height 313
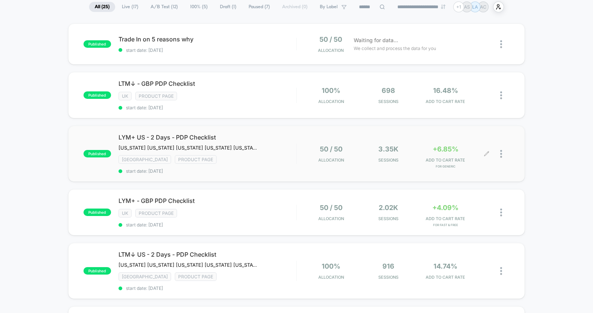
click at [488, 154] on icon at bounding box center [487, 154] width 6 height 6
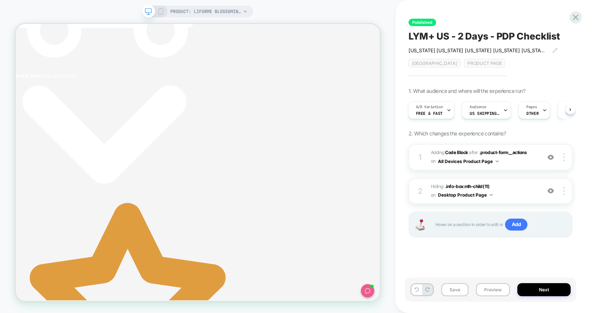
scroll to position [0, 228]
click at [567, 155] on div at bounding box center [565, 157] width 14 height 8
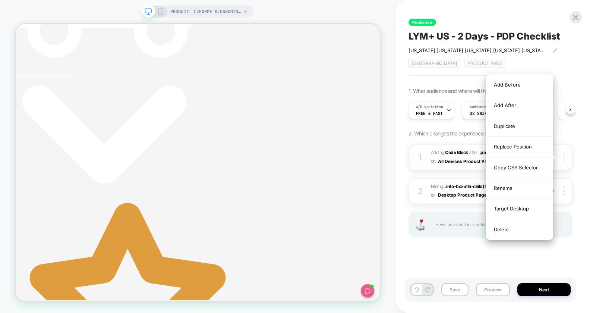
scroll to position [0, 0]
click at [533, 148] on div "Replace Position" at bounding box center [520, 146] width 66 height 21
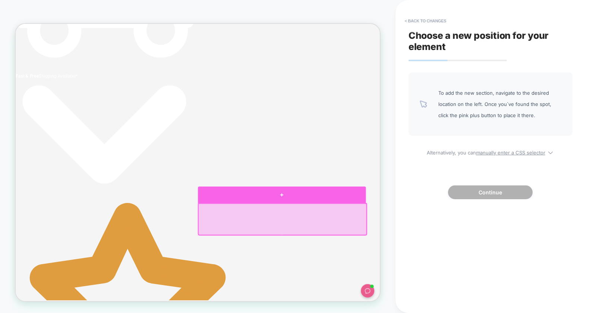
click at [475, 257] on div at bounding box center [371, 252] width 224 height 22
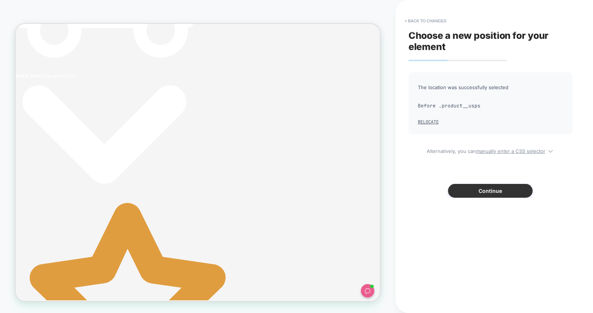
click at [485, 188] on button "Continue" at bounding box center [490, 191] width 85 height 14
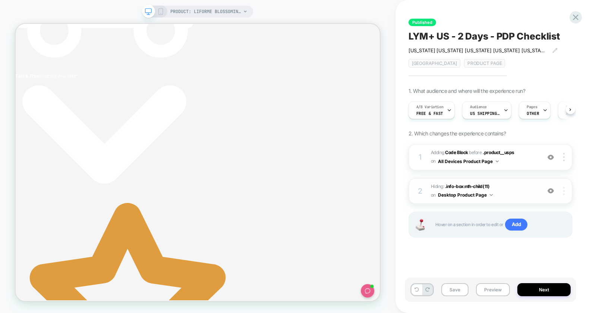
scroll to position [0, 0]
click at [566, 190] on div at bounding box center [565, 191] width 14 height 8
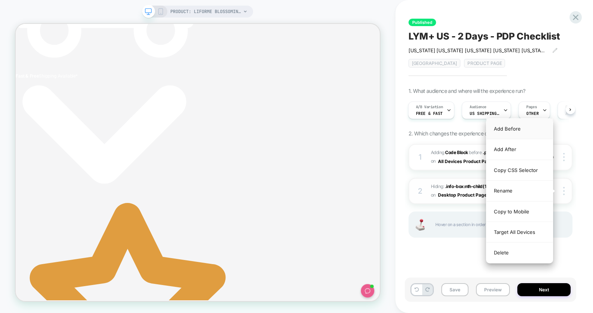
scroll to position [0, 0]
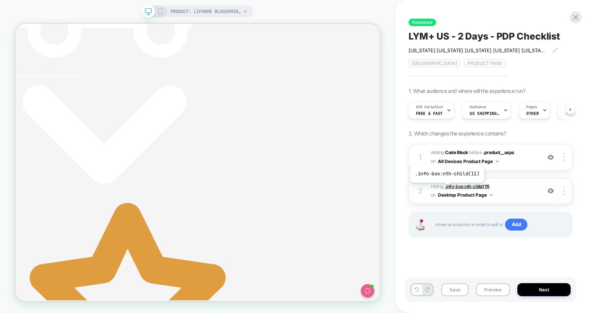
click at [446, 188] on span ".info-box:nth-child(11)" at bounding box center [467, 186] width 44 height 6
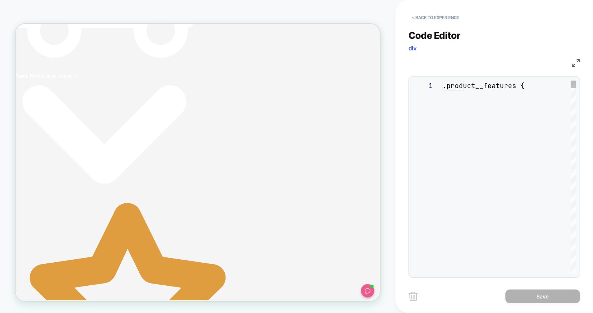
scroll to position [30, 0]
click at [426, 16] on button "< Back to experience" at bounding box center [436, 18] width 54 height 12
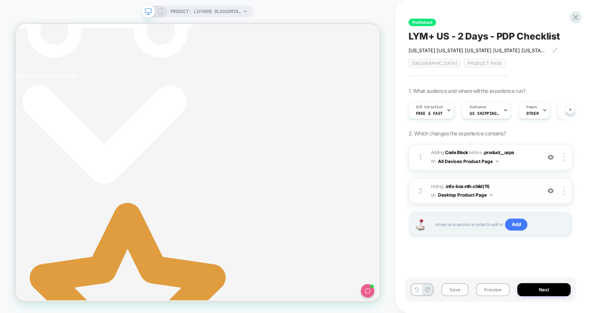
scroll to position [0, 0]
click at [563, 190] on div at bounding box center [565, 191] width 14 height 8
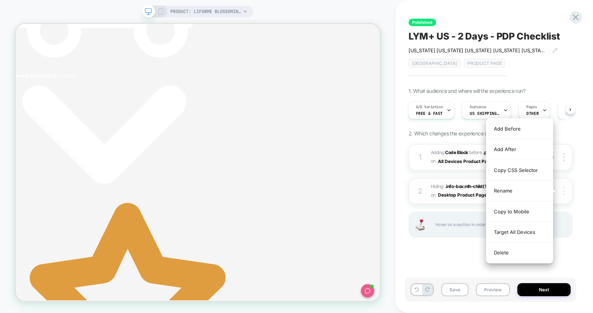
scroll to position [0, 228]
click at [513, 230] on div "Target All Devices" at bounding box center [520, 232] width 66 height 21
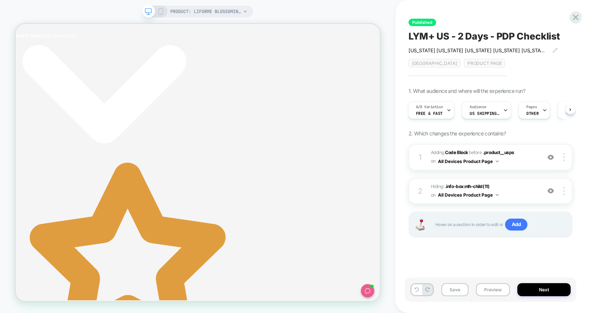
scroll to position [0, 226]
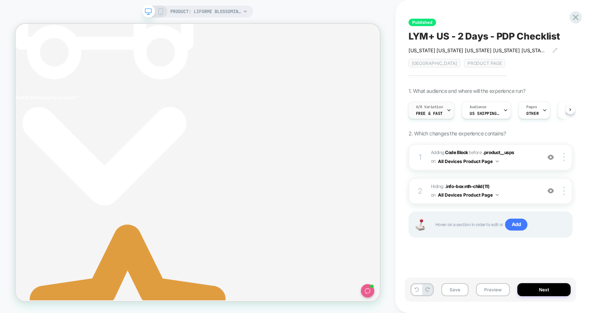
click at [432, 114] on span "Free & Fast" at bounding box center [429, 113] width 27 height 5
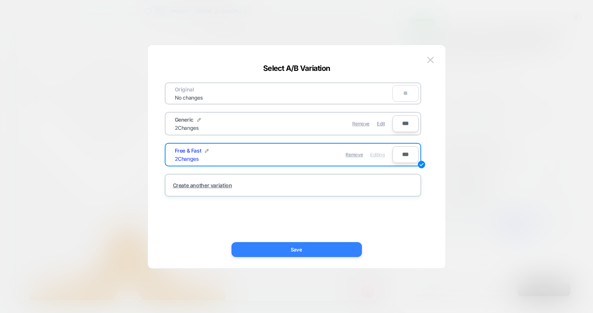
drag, startPoint x: 327, startPoint y: 253, endPoint x: 480, endPoint y: 273, distance: 154.2
click at [327, 253] on button "Save" at bounding box center [297, 249] width 131 height 15
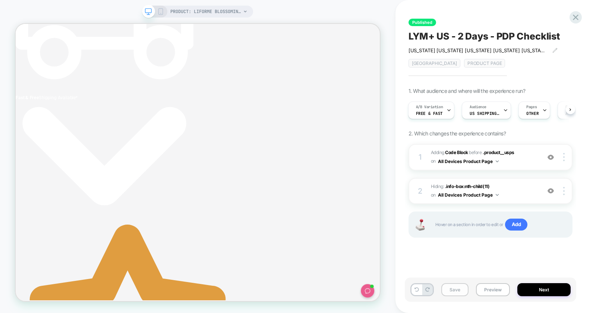
click at [455, 290] on button "Save" at bounding box center [454, 289] width 27 height 13
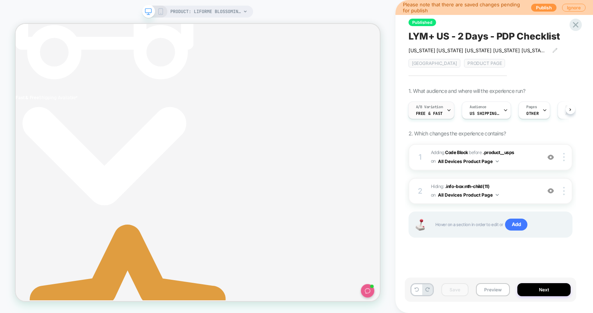
click at [447, 115] on div at bounding box center [449, 110] width 5 height 17
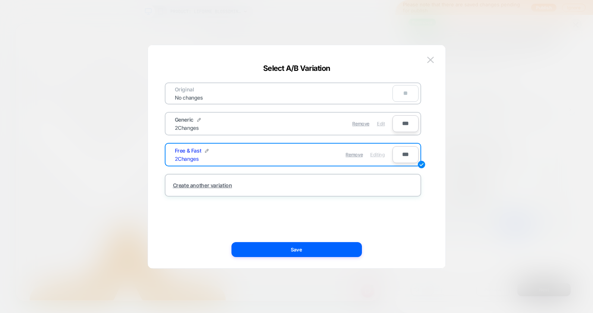
click at [382, 125] on span "Edit" at bounding box center [381, 124] width 8 height 6
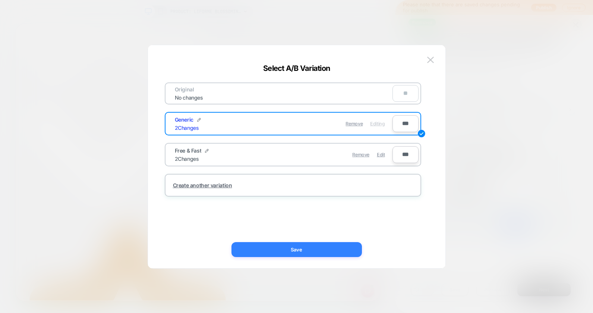
drag, startPoint x: 316, startPoint y: 251, endPoint x: 472, endPoint y: 316, distance: 169.3
click at [316, 251] on button "Save" at bounding box center [297, 249] width 131 height 15
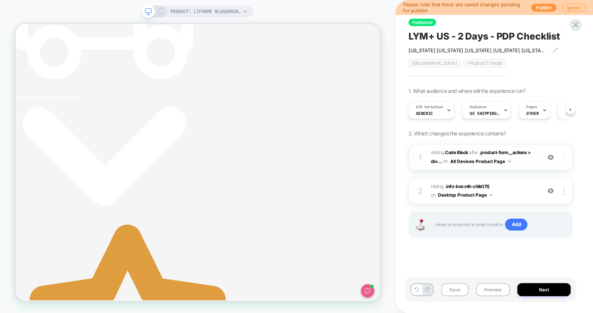
click at [568, 157] on div at bounding box center [565, 157] width 14 height 8
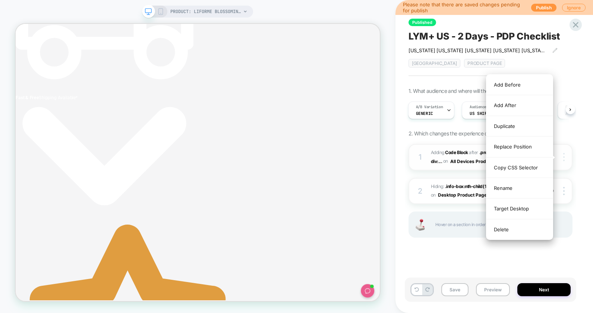
click at [565, 158] on div at bounding box center [565, 157] width 14 height 8
click at [541, 153] on div "Replace Position" at bounding box center [520, 146] width 66 height 21
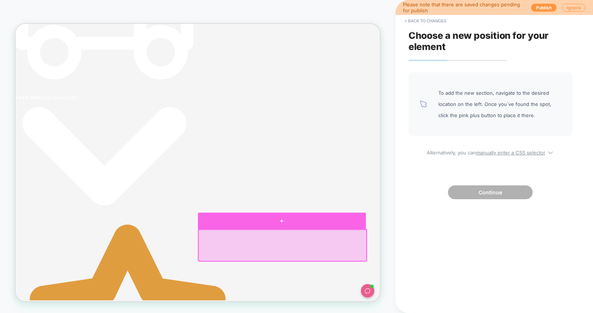
click at [465, 289] on div at bounding box center [371, 287] width 224 height 22
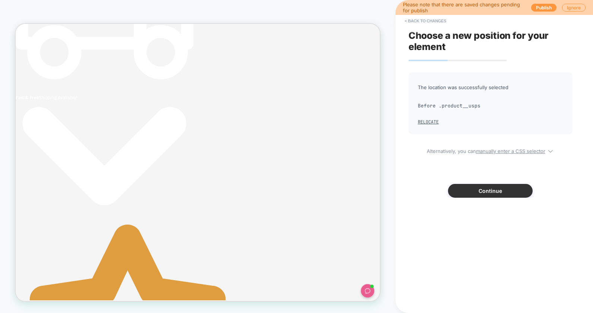
click at [494, 191] on button "Continue" at bounding box center [490, 191] width 85 height 14
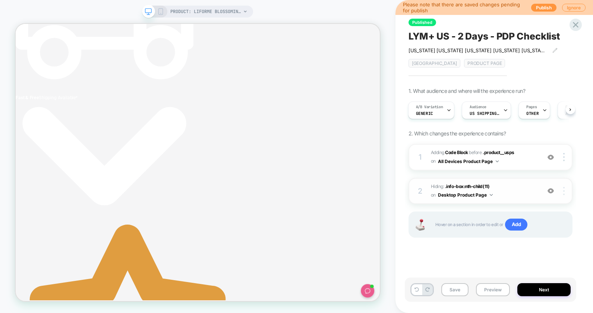
click at [568, 192] on div at bounding box center [565, 191] width 14 height 8
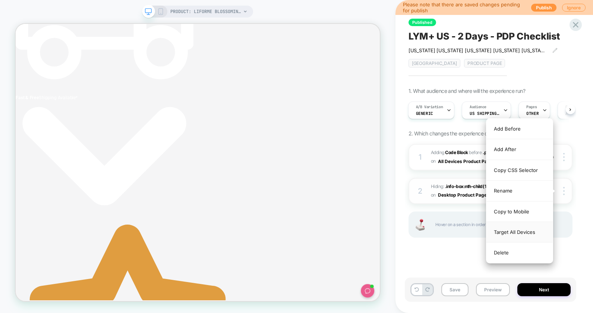
click at [528, 231] on div "Target All Devices" at bounding box center [520, 232] width 66 height 21
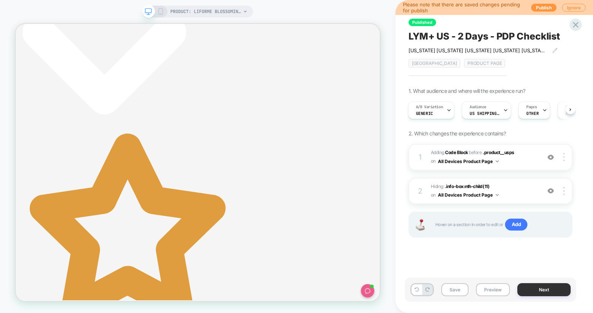
click at [552, 293] on button "Next" at bounding box center [544, 289] width 53 height 13
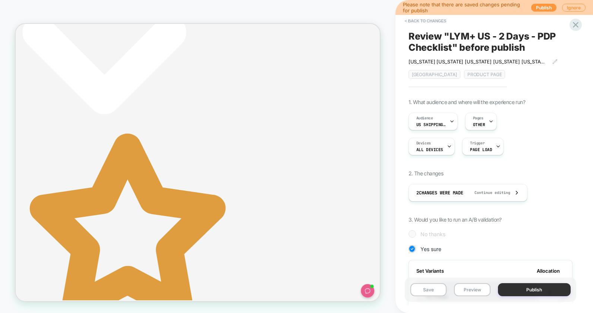
click at [525, 290] on button "Publish" at bounding box center [534, 289] width 73 height 13
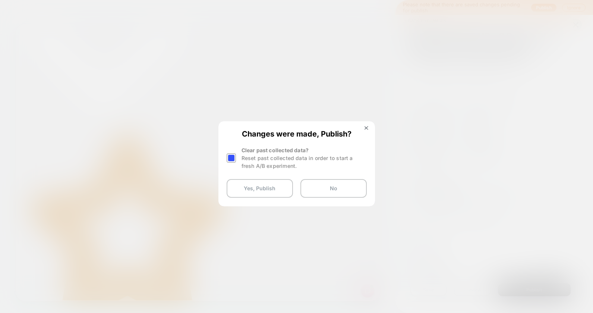
click at [230, 157] on div at bounding box center [231, 157] width 9 height 9
click at [238, 186] on button "Yes, Publish" at bounding box center [260, 188] width 66 height 19
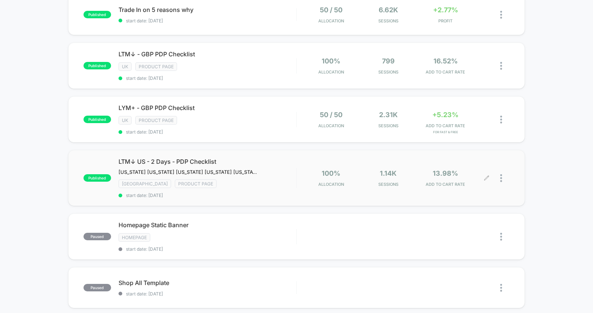
click at [487, 177] on icon at bounding box center [486, 178] width 4 height 4
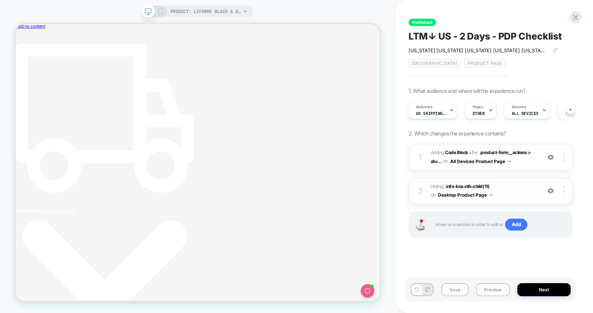
click at [543, 182] on div "2 Hiding : .info-box:nth-child(11) .info-box:nth-child(11) on Desktop Product P…" at bounding box center [491, 191] width 164 height 26
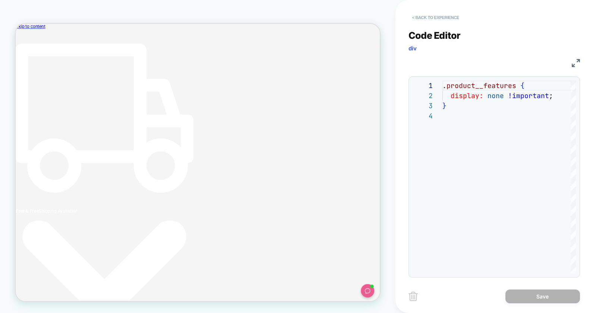
click at [419, 20] on button "< Back to experience" at bounding box center [436, 18] width 54 height 12
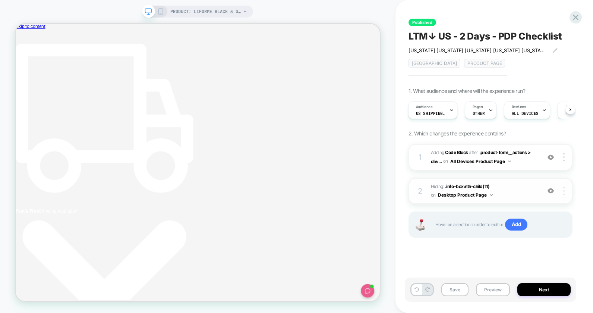
click at [562, 191] on div at bounding box center [565, 191] width 14 height 8
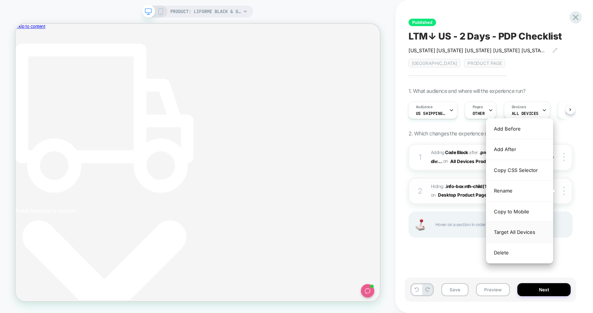
click at [528, 234] on div "Target All Devices" at bounding box center [520, 232] width 66 height 21
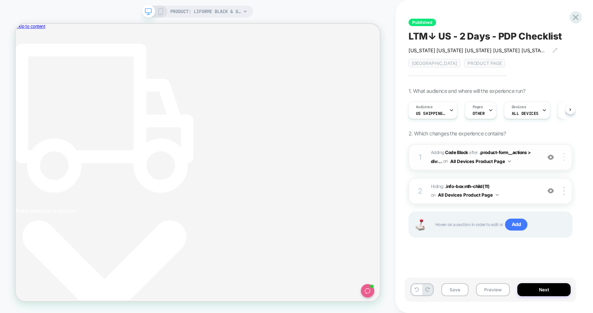
click at [565, 155] on img at bounding box center [563, 157] width 1 height 8
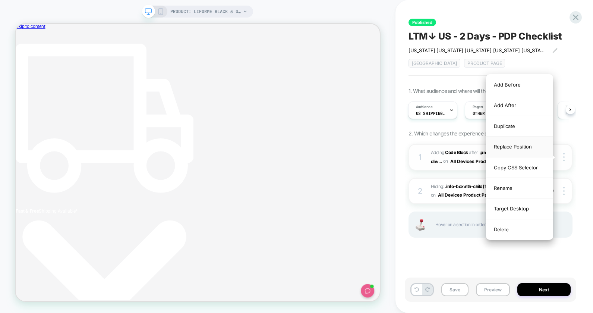
click at [529, 151] on div "Replace Position" at bounding box center [520, 146] width 66 height 21
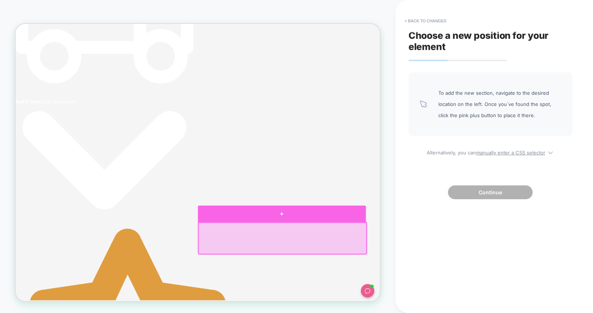
click at [414, 282] on div at bounding box center [371, 277] width 224 height 22
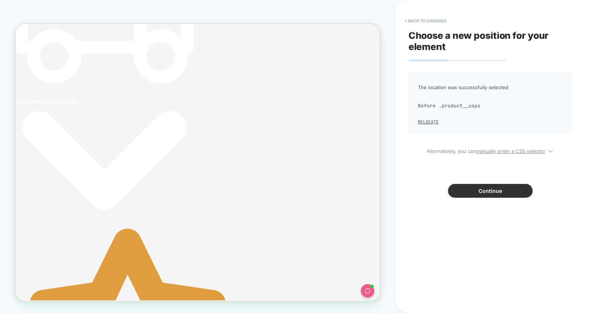
click at [477, 191] on button "Continue" at bounding box center [490, 191] width 85 height 14
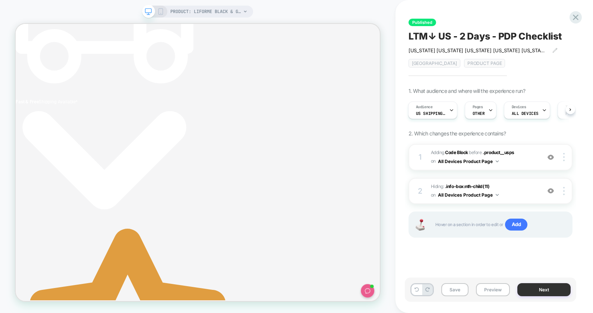
click at [529, 289] on button "Next" at bounding box center [544, 289] width 53 height 13
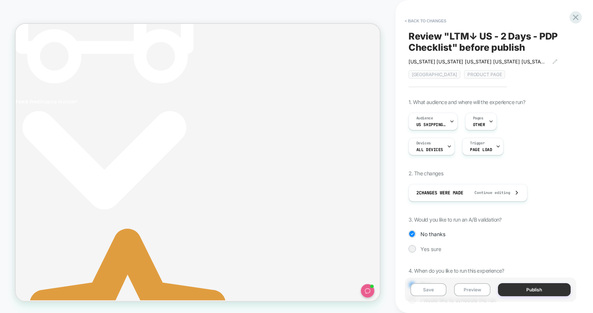
drag, startPoint x: 435, startPoint y: 290, endPoint x: 509, endPoint y: 288, distance: 73.8
click at [435, 289] on button "Save" at bounding box center [429, 289] width 37 height 13
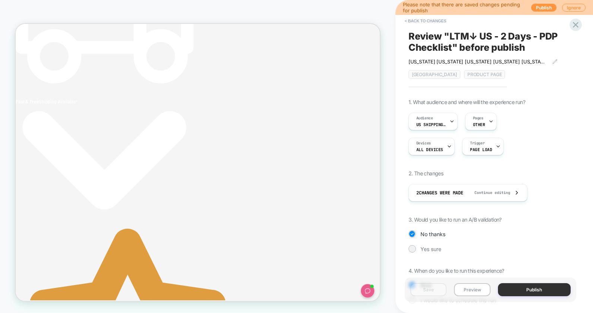
click at [536, 288] on button "Publish" at bounding box center [534, 289] width 73 height 13
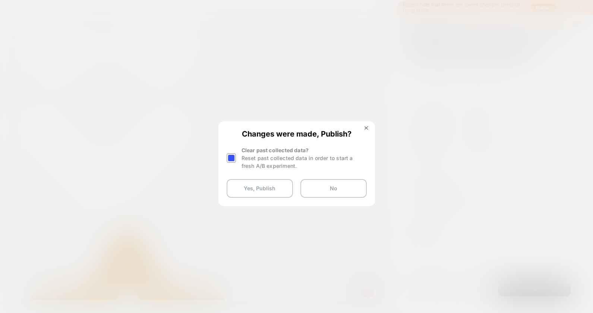
click at [235, 161] on div at bounding box center [231, 157] width 9 height 9
click at [244, 185] on button "Yes, Publish" at bounding box center [260, 188] width 66 height 19
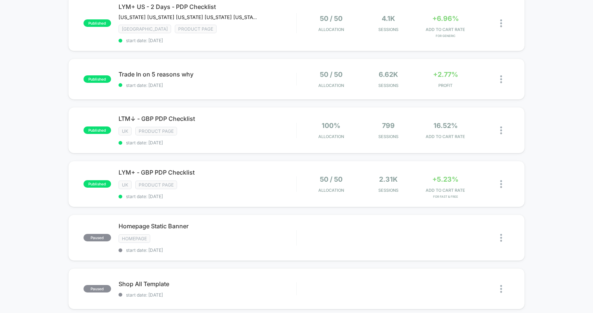
scroll to position [152, 0]
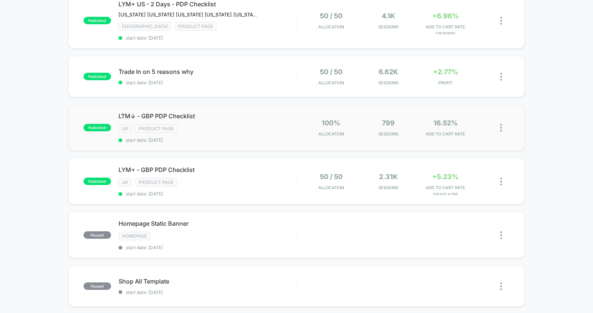
click at [501, 126] on img at bounding box center [501, 128] width 2 height 8
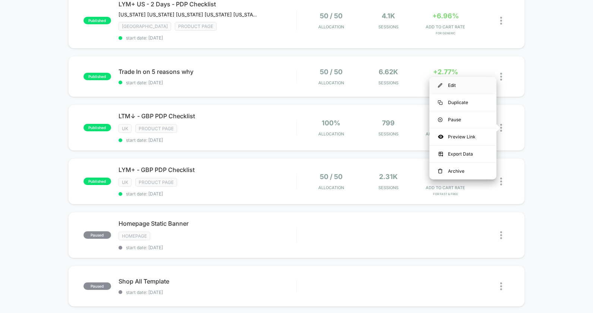
click at [447, 82] on div "Edit" at bounding box center [463, 85] width 67 height 17
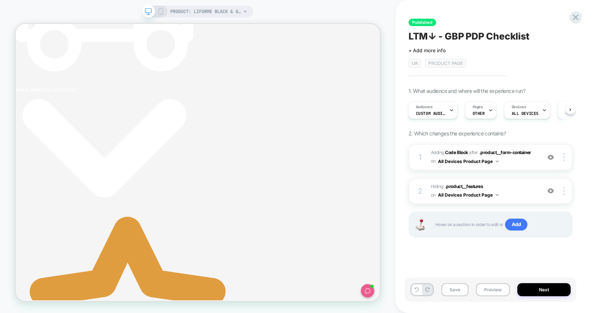
scroll to position [0, 228]
click at [564, 156] on img at bounding box center [563, 157] width 1 height 8
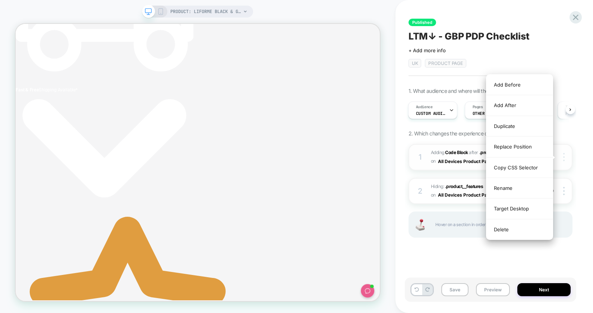
scroll to position [0, 0]
click at [564, 156] on img at bounding box center [563, 157] width 1 height 8
click at [527, 148] on div "Replace Position" at bounding box center [520, 146] width 66 height 21
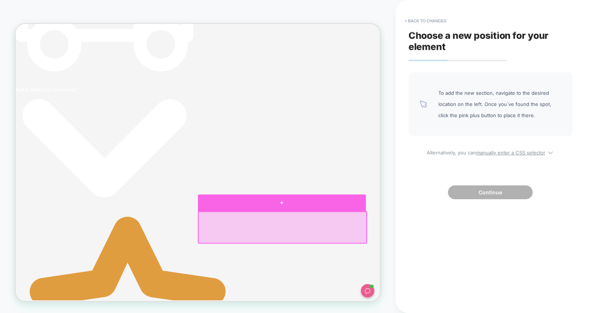
click at [403, 266] on div at bounding box center [371, 262] width 224 height 22
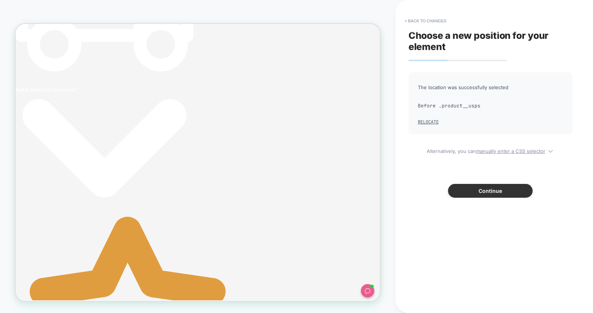
click at [481, 197] on button "Continue" at bounding box center [490, 191] width 85 height 14
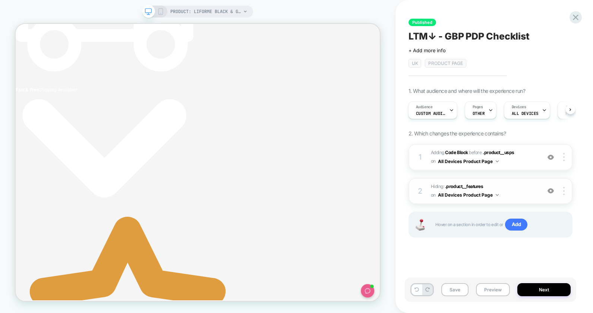
click at [492, 185] on span "Hiding : .product__features .product__features on All Devices Product Page" at bounding box center [484, 191] width 106 height 18
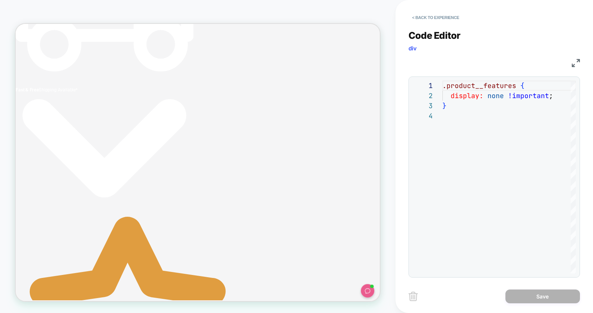
scroll to position [0, 228]
click at [420, 20] on button "< Back to experience" at bounding box center [436, 18] width 54 height 12
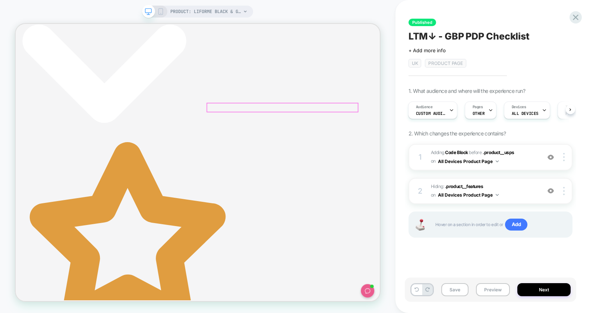
scroll to position [267, 0]
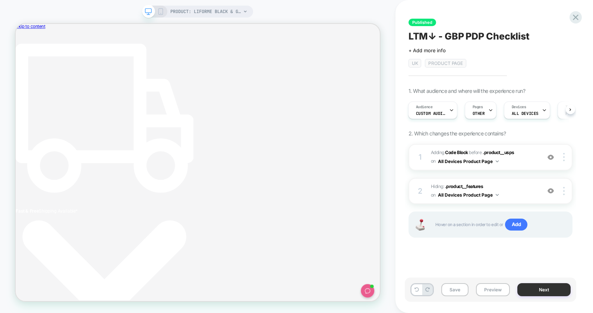
click at [539, 285] on button "Next" at bounding box center [544, 289] width 53 height 13
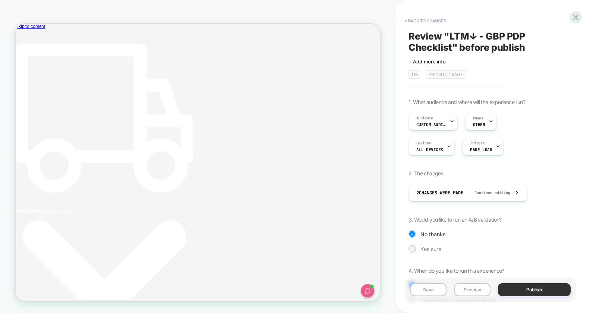
click at [530, 290] on button "Publish" at bounding box center [534, 289] width 73 height 13
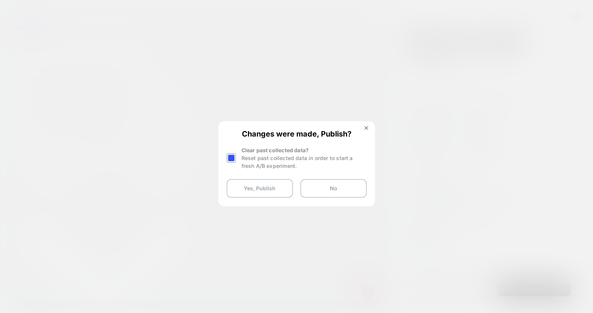
click at [236, 157] on div at bounding box center [231, 157] width 9 height 9
click at [241, 190] on button "Yes, Publish" at bounding box center [260, 188] width 66 height 19
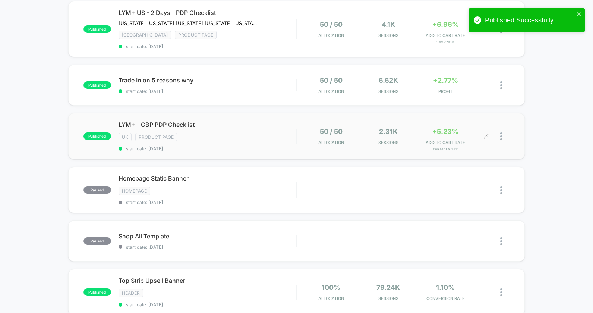
click at [487, 136] on icon at bounding box center [486, 136] width 4 height 4
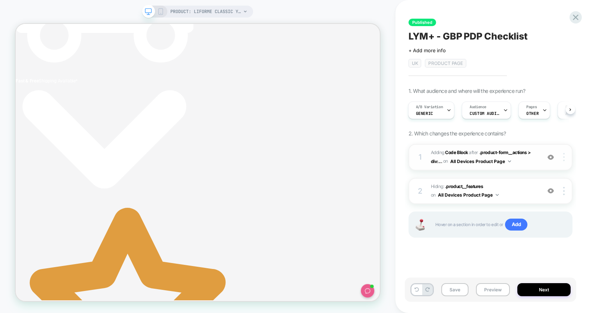
click at [565, 158] on div at bounding box center [565, 157] width 14 height 8
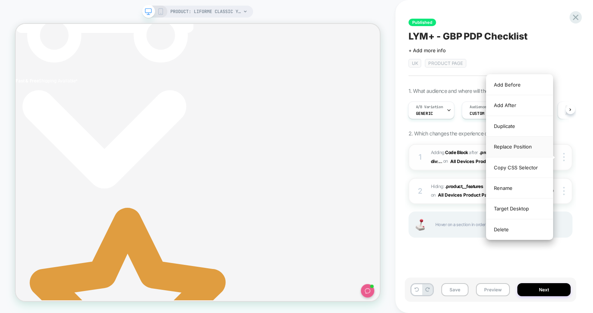
click at [514, 150] on div "Replace Position" at bounding box center [520, 146] width 66 height 21
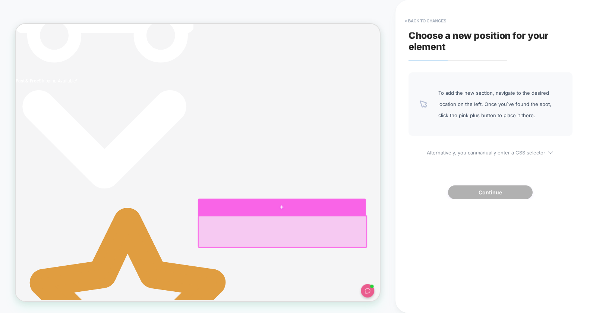
click at [389, 266] on div at bounding box center [371, 268] width 224 height 22
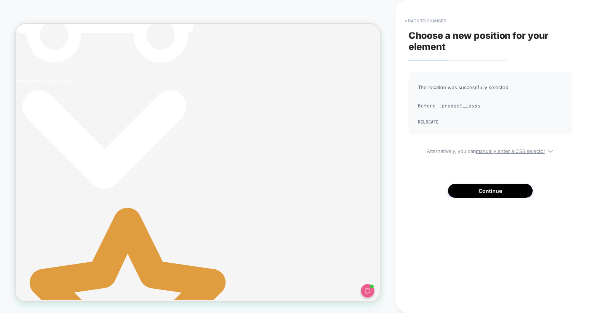
click at [496, 200] on div "Choose a new position for your element The location was successfully selected B…" at bounding box center [491, 156] width 172 height 298
click at [496, 193] on button "Continue" at bounding box center [490, 191] width 85 height 14
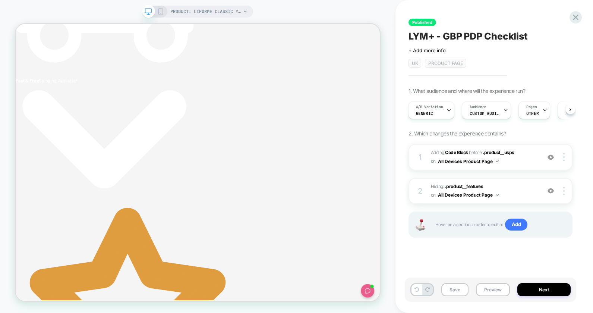
drag, startPoint x: 457, startPoint y: 290, endPoint x: 459, endPoint y: 278, distance: 12.5
click at [457, 290] on button "Save" at bounding box center [454, 289] width 27 height 13
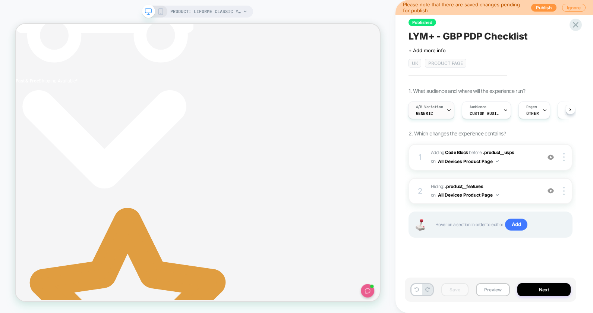
click at [443, 114] on div "A/B Variation Generic" at bounding box center [430, 110] width 42 height 17
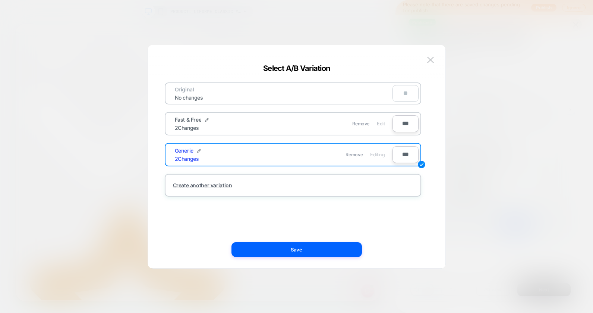
click at [379, 123] on span "Edit" at bounding box center [381, 124] width 8 height 6
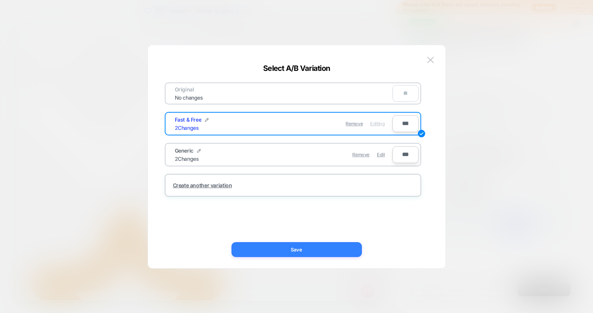
click at [319, 248] on button "Save" at bounding box center [297, 249] width 131 height 15
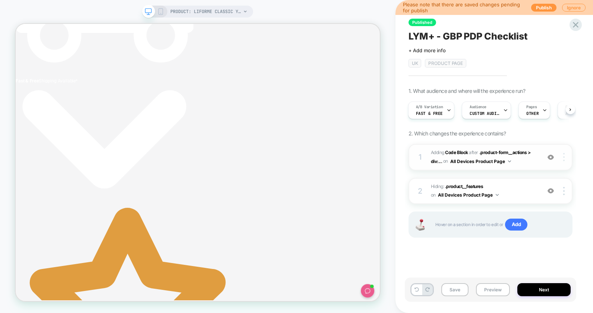
click at [566, 157] on div at bounding box center [565, 157] width 14 height 8
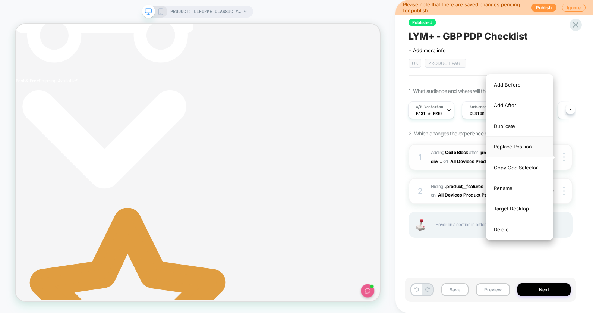
click at [515, 146] on div "Replace Position" at bounding box center [520, 146] width 66 height 21
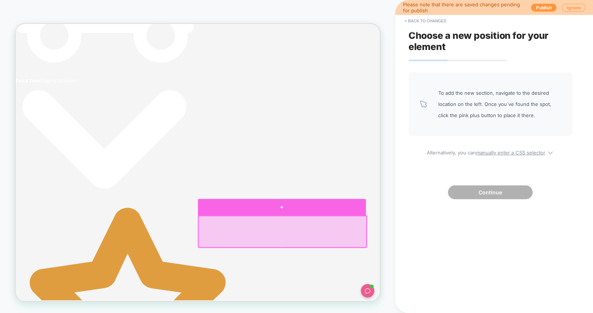
click at [433, 274] on div at bounding box center [371, 268] width 224 height 22
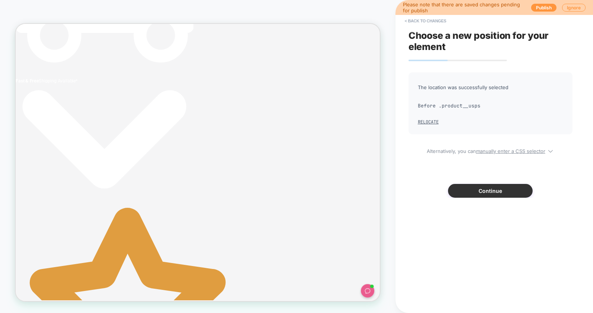
click at [500, 194] on button "Continue" at bounding box center [490, 191] width 85 height 14
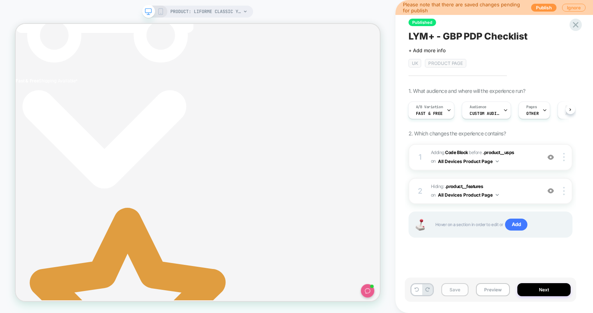
click at [452, 290] on button "Save" at bounding box center [454, 289] width 27 height 13
click at [537, 288] on button "Next" at bounding box center [544, 289] width 53 height 13
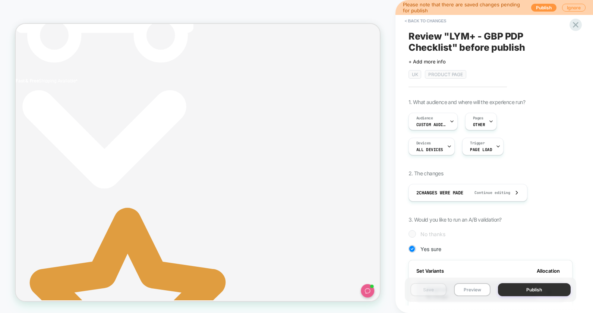
click at [534, 289] on button "Publish" at bounding box center [534, 289] width 73 height 13
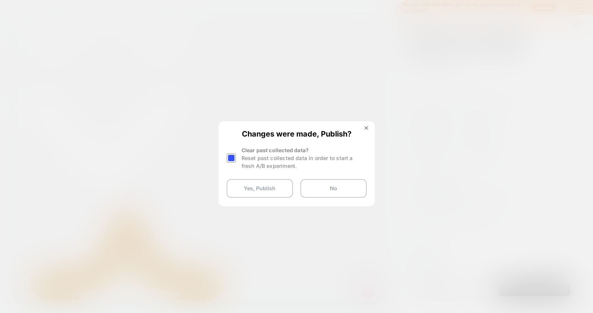
click at [228, 155] on div at bounding box center [231, 157] width 9 height 9
click at [239, 187] on button "Yes, Publish" at bounding box center [260, 188] width 66 height 19
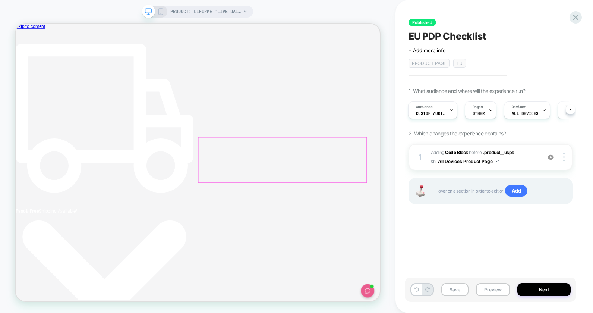
scroll to position [101, 0]
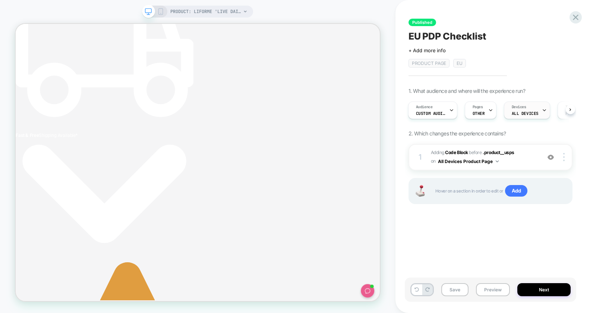
click at [513, 111] on span "ALL DEVICES" at bounding box center [525, 113] width 27 height 5
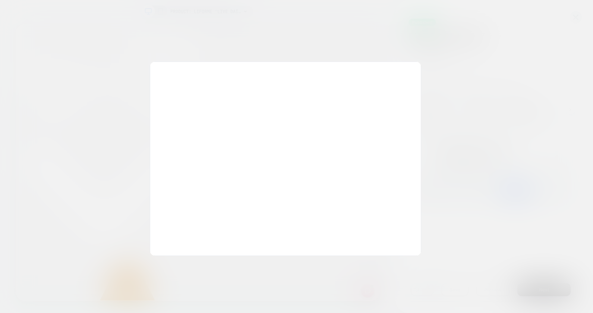
scroll to position [0, 0]
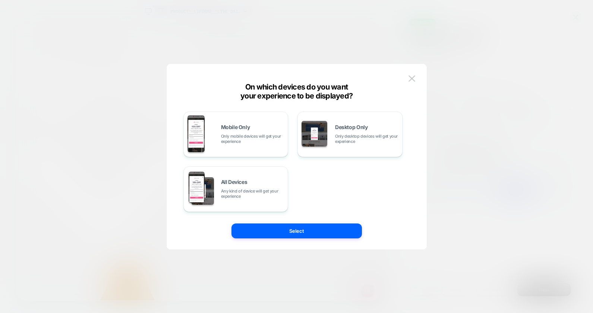
click at [436, 167] on div at bounding box center [296, 156] width 593 height 313
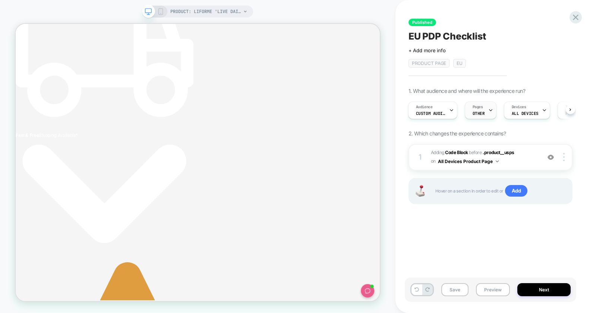
click at [475, 113] on span "OTHER" at bounding box center [479, 113] width 12 height 5
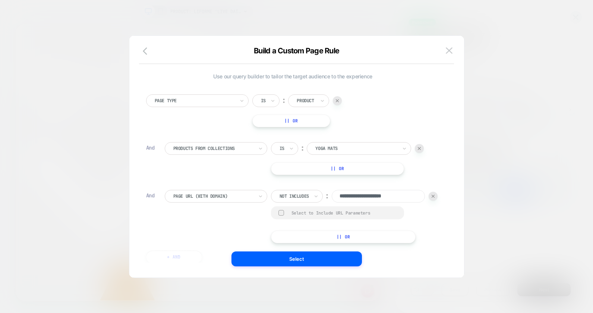
scroll to position [0, 228]
click at [475, 113] on div at bounding box center [296, 156] width 593 height 313
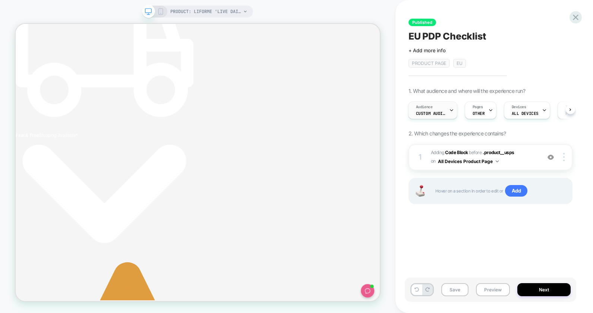
click at [432, 112] on span "Custom Audience" at bounding box center [431, 113] width 30 height 5
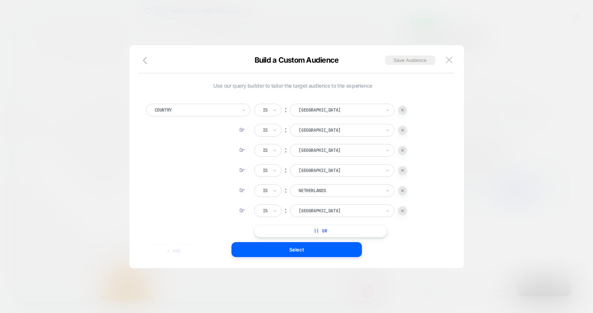
scroll to position [0, 0]
click at [144, 65] on icon "button" at bounding box center [147, 60] width 9 height 9
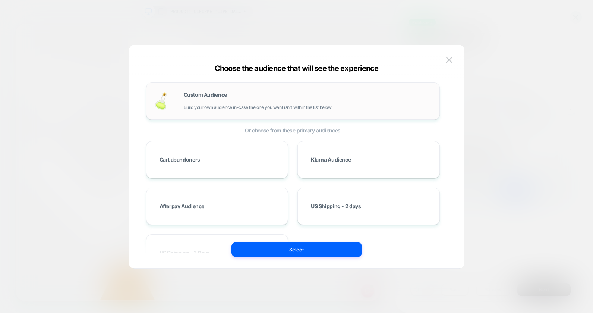
click at [215, 107] on span "Build your own audience in-case the one you want isn't within the list below" at bounding box center [258, 107] width 148 height 5
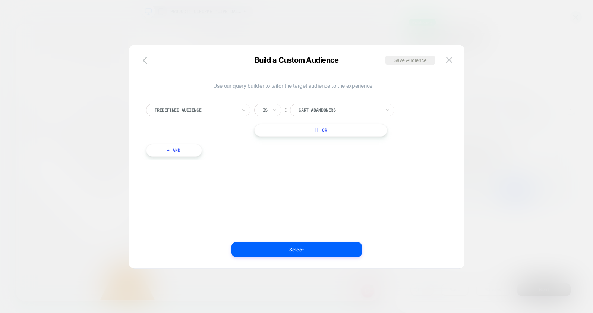
scroll to position [0, 228]
click at [145, 66] on button "button" at bounding box center [147, 61] width 13 height 11
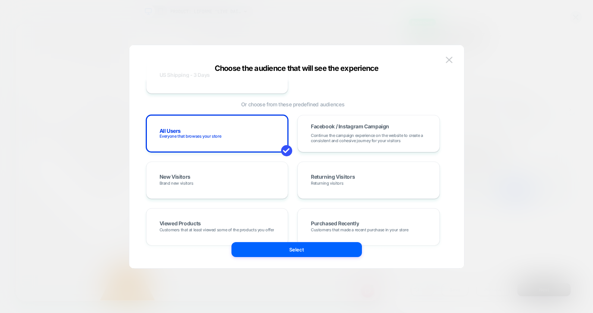
scroll to position [169, 0]
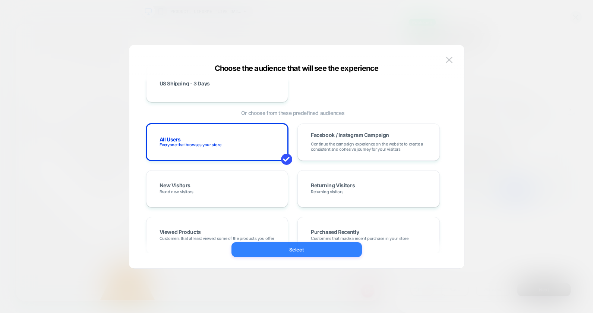
click at [314, 250] on button "Select" at bounding box center [297, 249] width 131 height 15
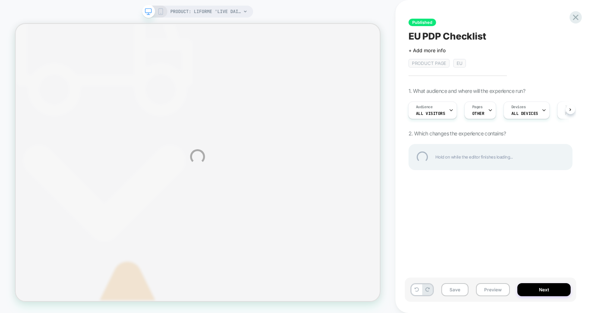
scroll to position [0, 4]
click at [536, 289] on div "PRODUCT: Liforme 'LIVE DAILY' Yoga Mat PRODUCT: Liforme 'LIVE DAILY' Yoga Mat P…" at bounding box center [296, 156] width 593 height 313
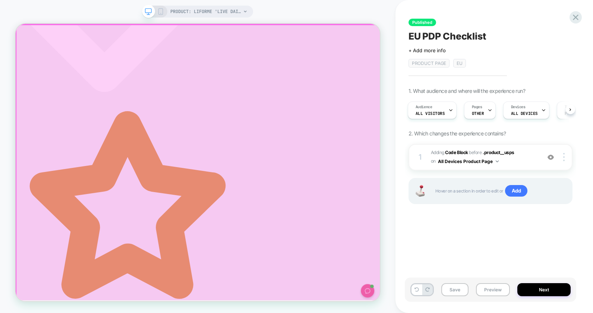
scroll to position [0, 0]
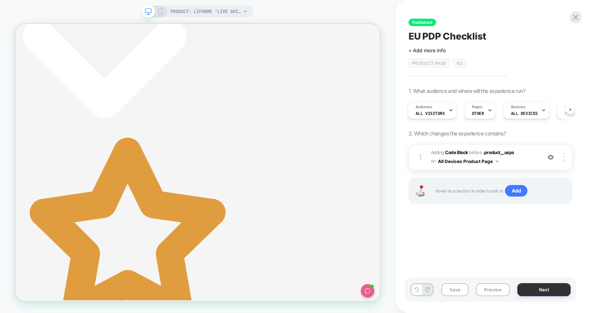
click at [547, 290] on button "Next" at bounding box center [544, 289] width 53 height 13
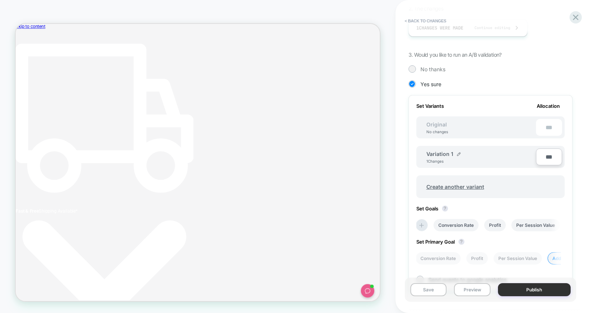
click at [528, 288] on button "Publish" at bounding box center [534, 289] width 73 height 13
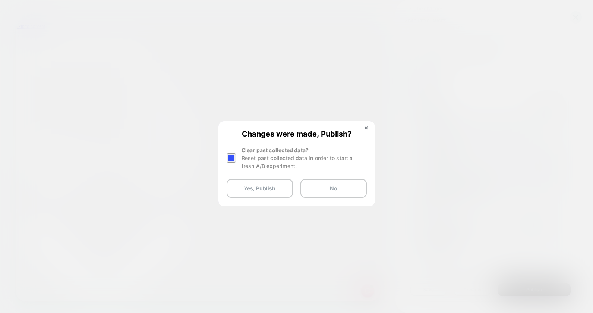
click at [236, 157] on div at bounding box center [232, 157] width 11 height 23
click at [234, 158] on div at bounding box center [231, 157] width 9 height 9
click at [367, 130] on button at bounding box center [366, 129] width 8 height 6
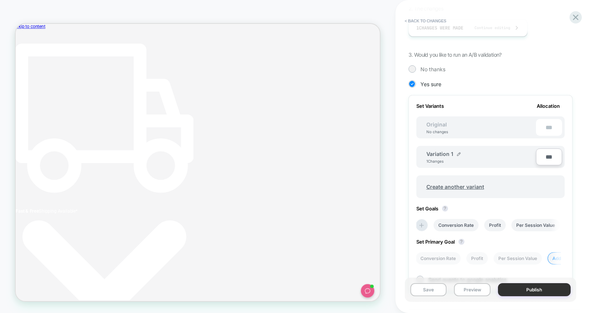
click at [520, 285] on button "Publish" at bounding box center [534, 289] width 73 height 13
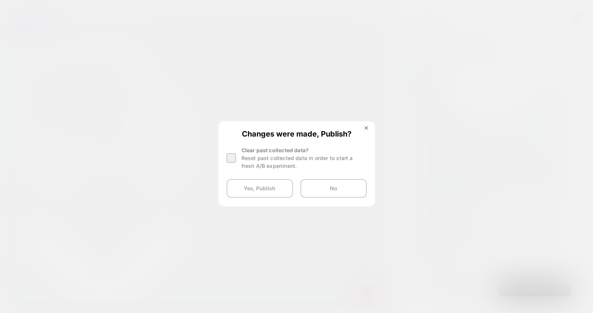
drag, startPoint x: 256, startPoint y: 191, endPoint x: 276, endPoint y: 155, distance: 40.9
click at [276, 155] on div "Changes were made, Publish? Clear past collected data? Reset past collected dat…" at bounding box center [296, 163] width 155 height 83
click at [369, 126] on button at bounding box center [366, 129] width 8 height 6
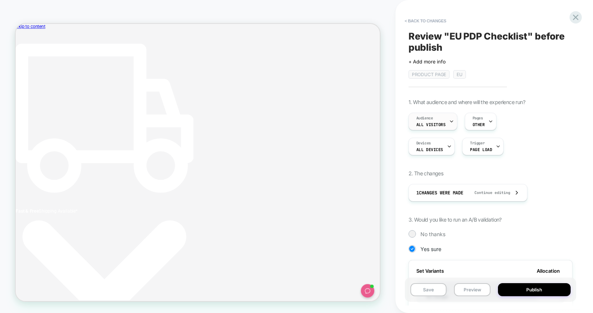
click at [445, 122] on div "Audience All Visitors" at bounding box center [431, 121] width 44 height 17
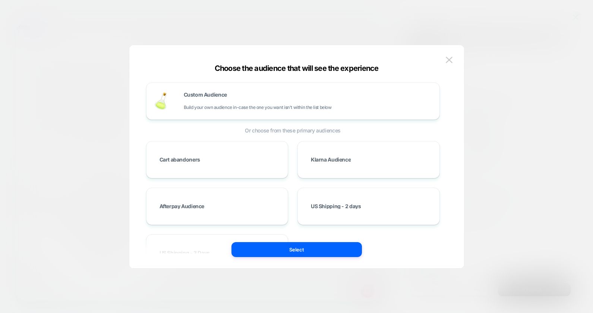
click at [505, 119] on div at bounding box center [296, 156] width 593 height 313
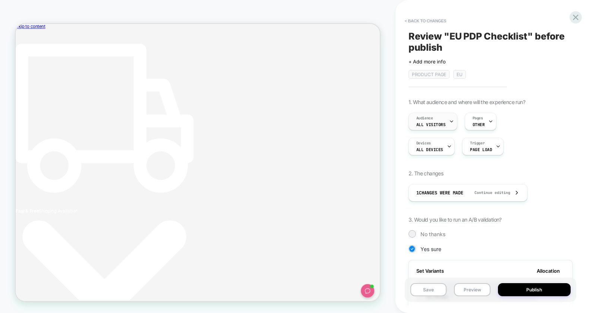
click at [436, 123] on span "All Visitors" at bounding box center [431, 124] width 29 height 5
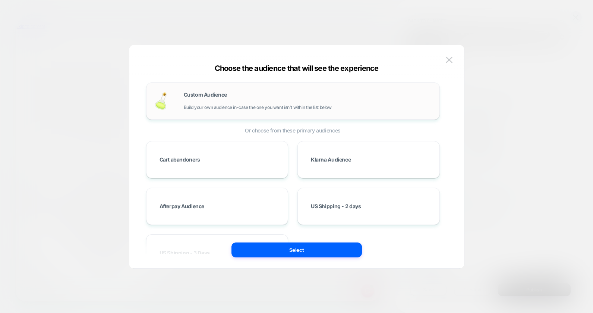
click at [217, 98] on div "Custom Audience Build your own audience in-case the one you want isn't within t…" at bounding box center [308, 101] width 248 height 18
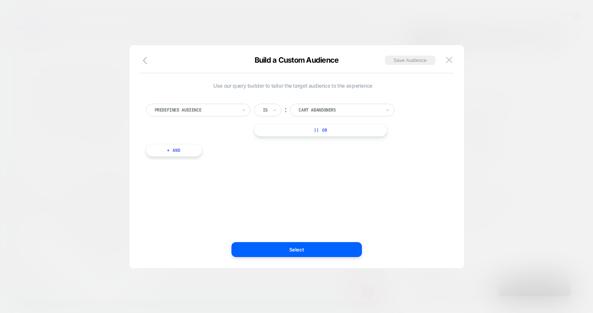
click at [208, 111] on div at bounding box center [196, 110] width 82 height 7
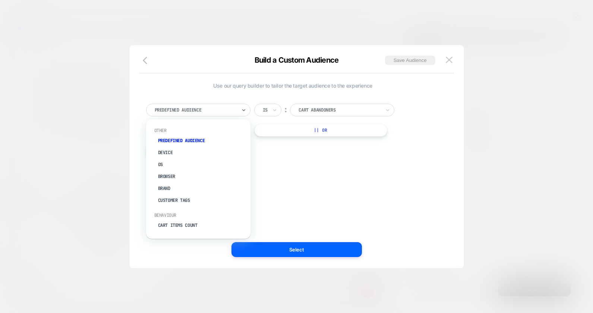
click at [287, 111] on div "︰" at bounding box center [285, 110] width 7 height 10
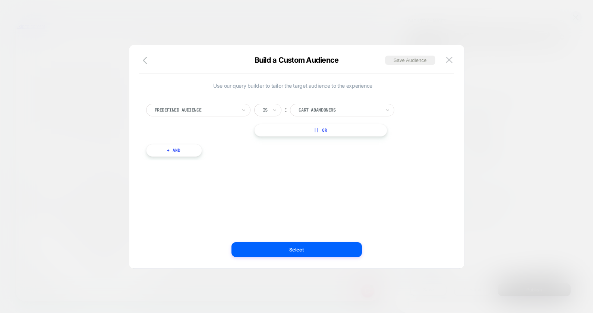
click at [312, 107] on div at bounding box center [340, 110] width 82 height 7
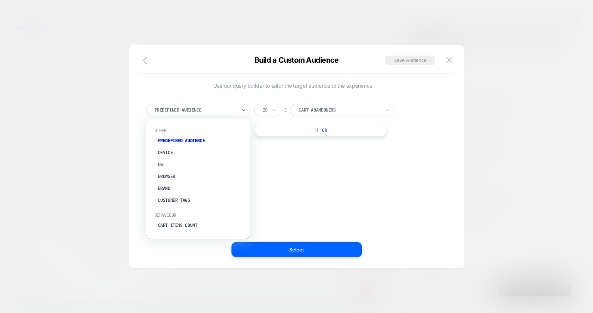
click at [210, 112] on div at bounding box center [196, 110] width 82 height 7
click at [167, 185] on div "Country" at bounding box center [202, 189] width 97 height 12
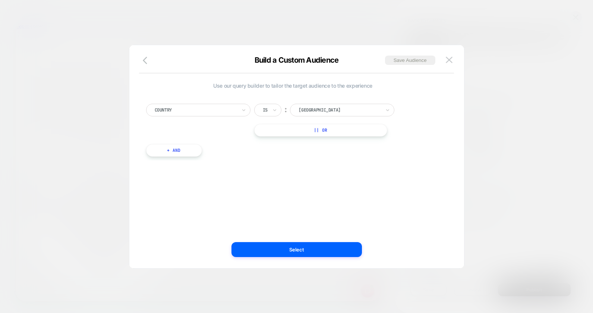
click at [320, 109] on div at bounding box center [340, 110] width 82 height 7
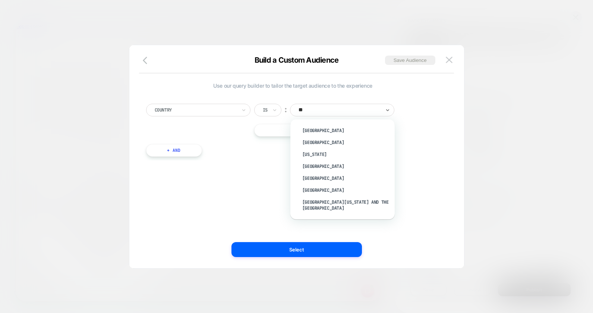
type input "***"
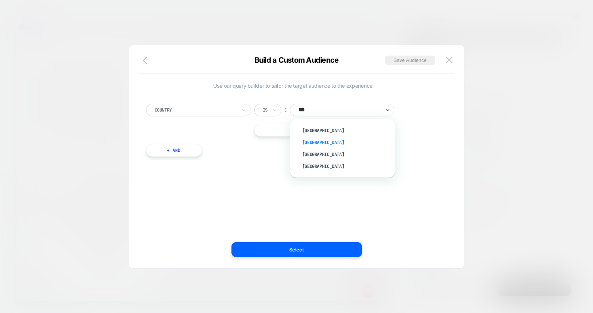
click at [307, 141] on div "[GEOGRAPHIC_DATA]" at bounding box center [346, 142] width 97 height 12
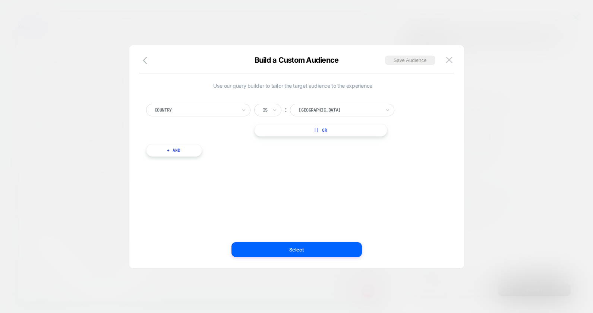
click at [292, 133] on button "|| Or" at bounding box center [320, 130] width 133 height 13
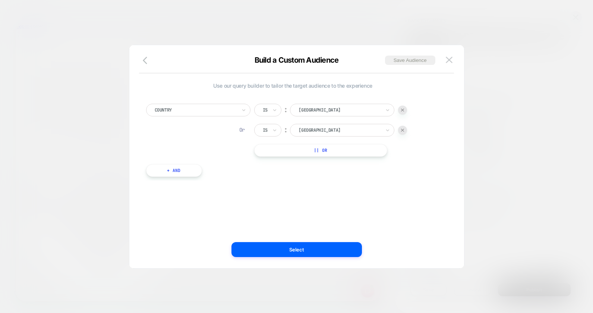
click at [339, 130] on div at bounding box center [340, 130] width 82 height 7
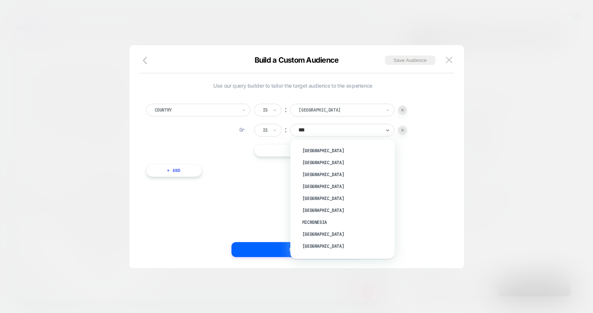
type input "****"
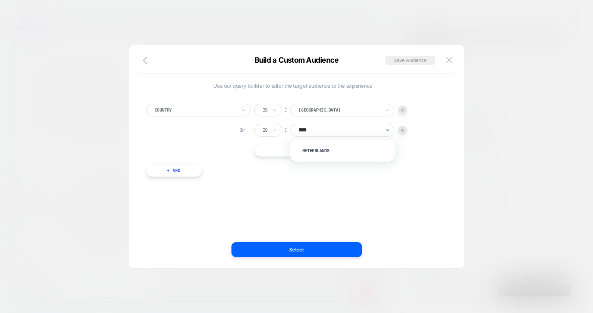
click at [326, 142] on div "Netherlands" at bounding box center [342, 150] width 104 height 22
click at [322, 150] on div "Netherlands" at bounding box center [346, 151] width 97 height 12
click at [315, 156] on button "|| Or" at bounding box center [320, 150] width 133 height 13
click at [317, 153] on div at bounding box center [340, 150] width 82 height 7
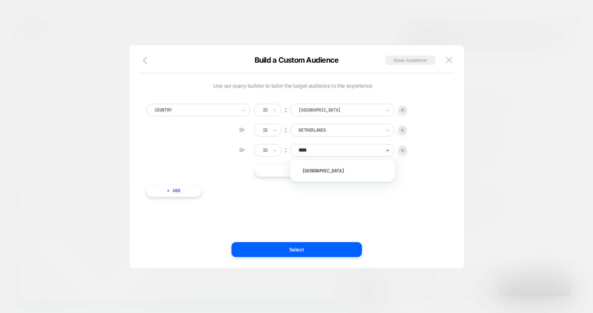
type input "*****"
click at [315, 170] on div "[GEOGRAPHIC_DATA]" at bounding box center [346, 171] width 97 height 12
click at [313, 172] on button "|| Or" at bounding box center [320, 170] width 133 height 13
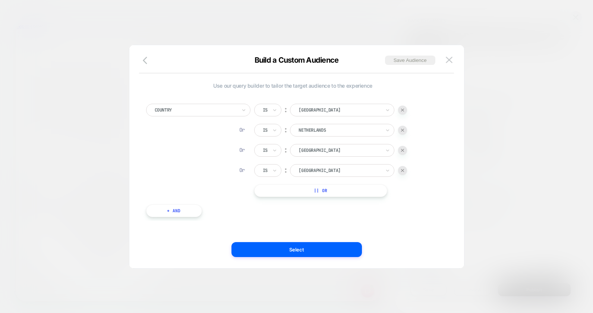
click at [321, 165] on div "[GEOGRAPHIC_DATA]" at bounding box center [342, 170] width 104 height 13
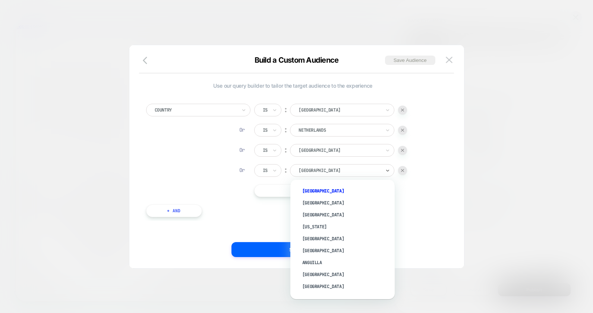
type input "*"
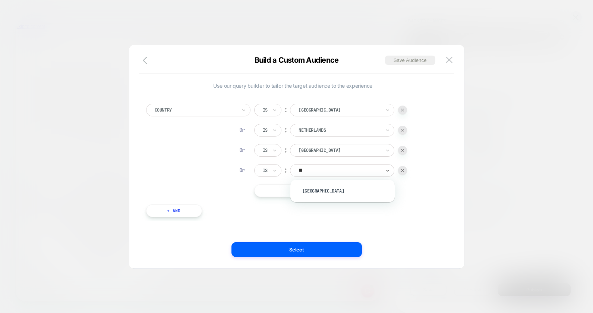
type input "*"
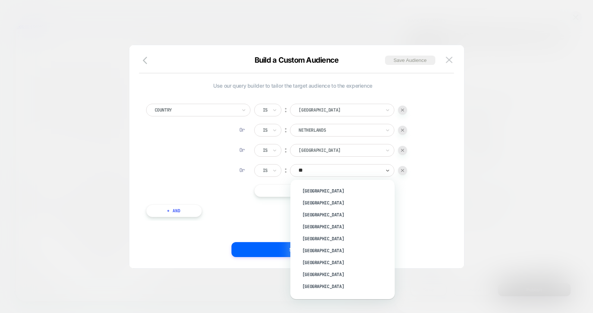
type input "***"
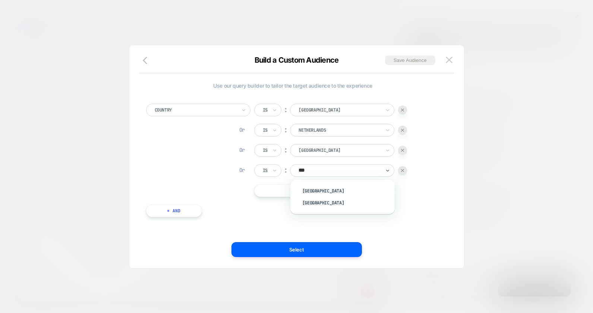
click at [309, 186] on div "[GEOGRAPHIC_DATA]" at bounding box center [346, 191] width 97 height 12
click at [314, 196] on button "|| Or" at bounding box center [320, 190] width 133 height 13
click at [317, 193] on div at bounding box center [340, 190] width 82 height 7
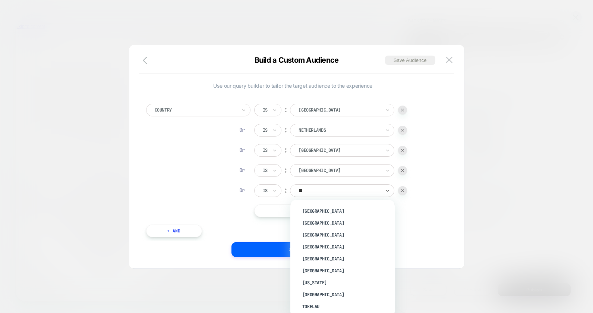
type input "***"
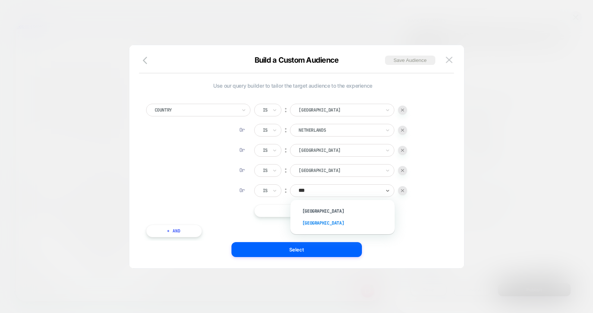
click at [327, 222] on div "[GEOGRAPHIC_DATA]" at bounding box center [346, 223] width 97 height 12
click at [335, 214] on button "|| Or" at bounding box center [320, 210] width 133 height 13
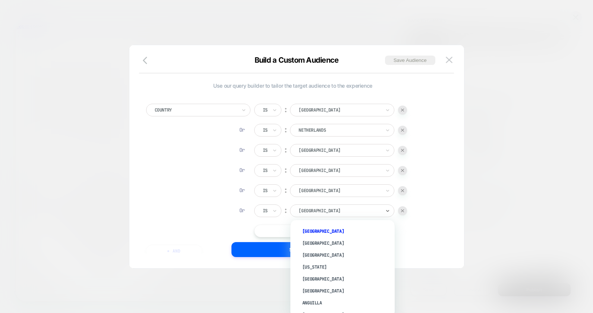
click at [314, 212] on div at bounding box center [340, 210] width 82 height 7
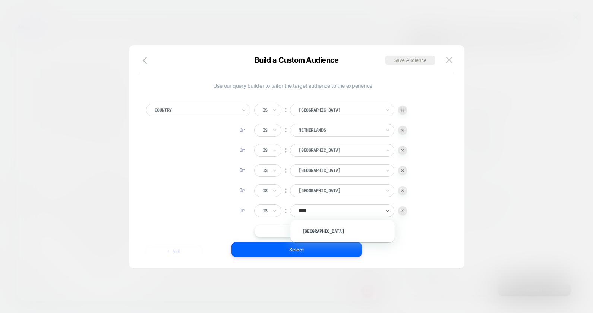
type input "*****"
click at [309, 230] on div "[GEOGRAPHIC_DATA]" at bounding box center [346, 231] width 97 height 12
click at [326, 232] on button "|| Or" at bounding box center [320, 230] width 133 height 13
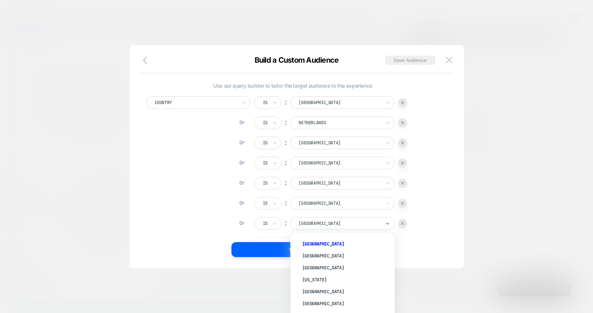
click at [317, 221] on div at bounding box center [340, 223] width 82 height 7
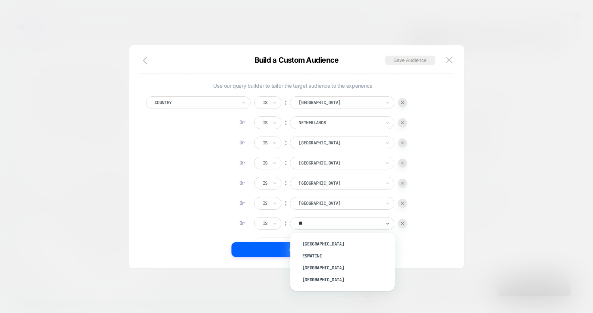
type input "***"
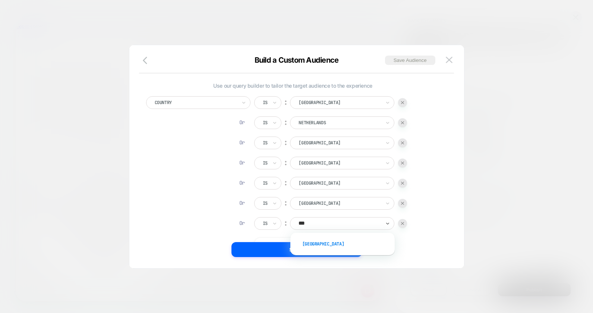
click at [326, 239] on div "[GEOGRAPHIC_DATA]" at bounding box center [346, 244] width 97 height 12
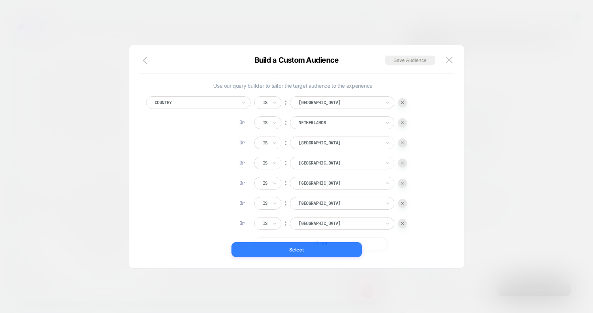
drag, startPoint x: 309, startPoint y: 249, endPoint x: 392, endPoint y: 300, distance: 97.0
click at [309, 249] on button "Select" at bounding box center [297, 249] width 131 height 15
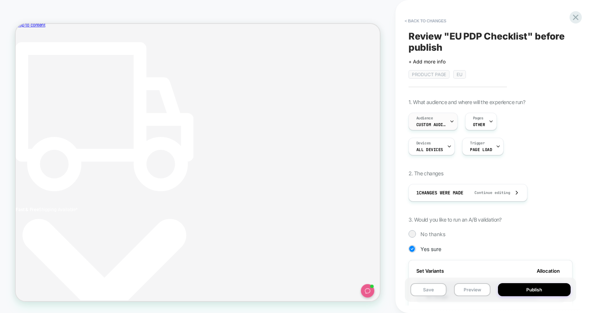
click at [440, 123] on span "Custom Audience" at bounding box center [432, 124] width 30 height 5
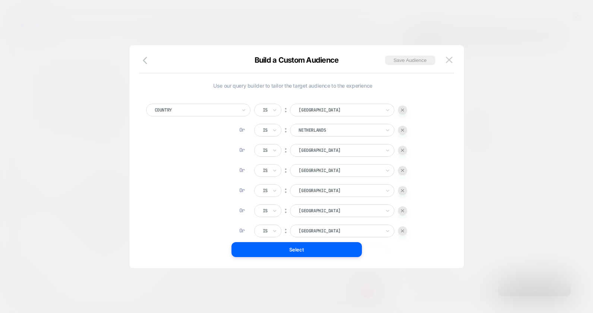
scroll to position [7, 0]
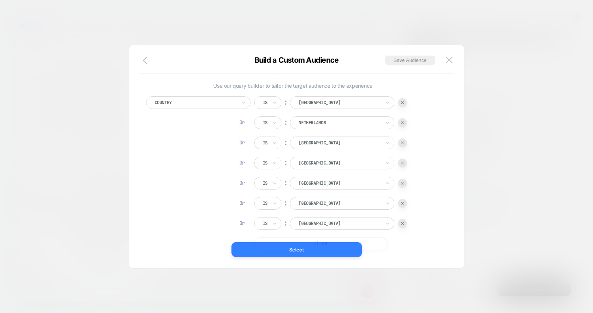
click at [296, 250] on button "Select" at bounding box center [297, 249] width 131 height 15
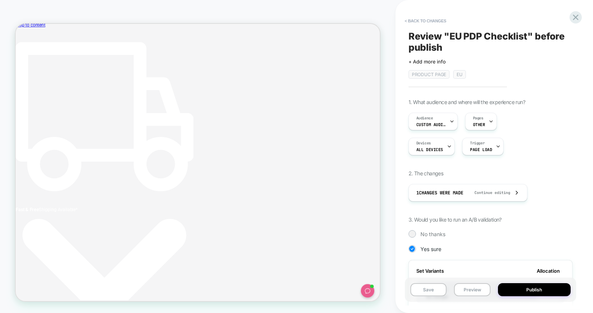
scroll to position [0, 0]
click at [434, 116] on div "Audience Custom Audience" at bounding box center [431, 121] width 45 height 17
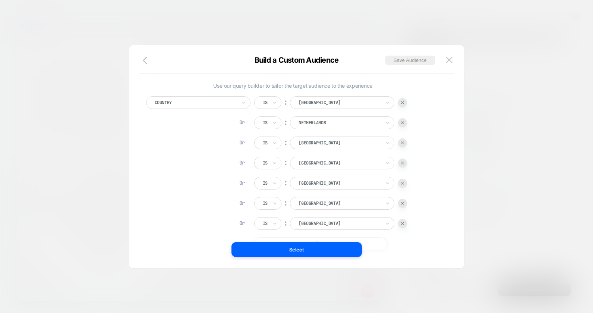
scroll to position [0, 22]
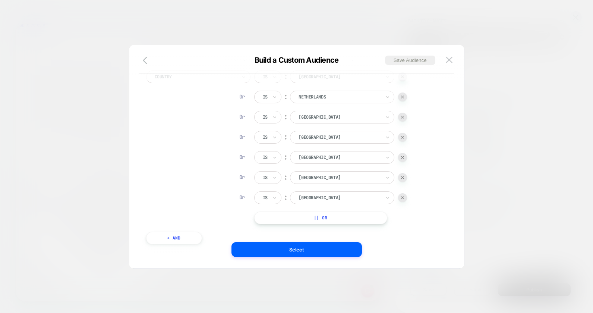
click at [329, 217] on button "|| Or" at bounding box center [320, 217] width 133 height 13
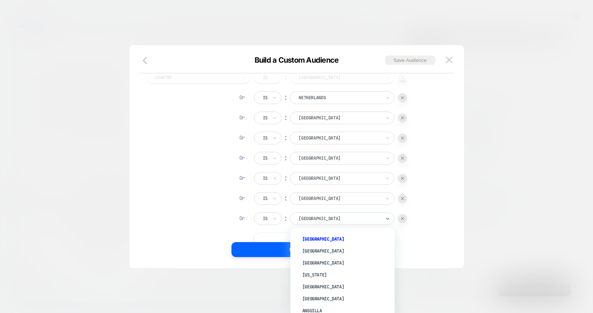
click at [322, 217] on div at bounding box center [340, 218] width 82 height 7
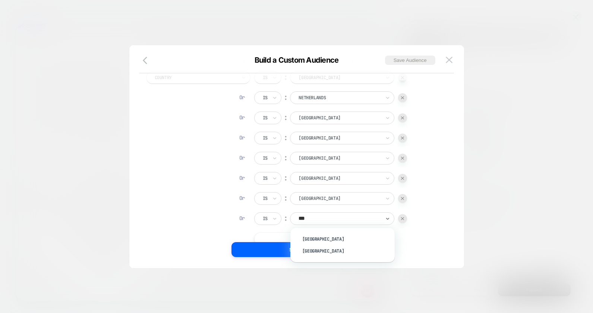
type input "****"
click at [314, 241] on div "[GEOGRAPHIC_DATA]" at bounding box center [346, 239] width 97 height 12
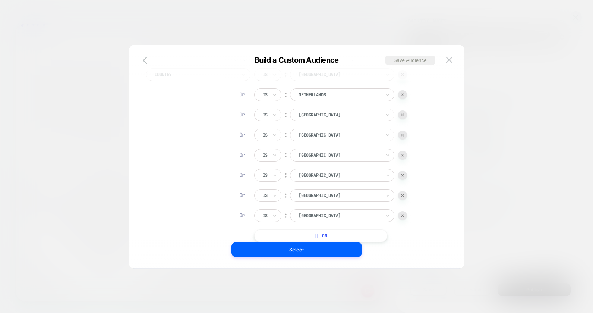
click at [320, 235] on button "|| Or" at bounding box center [320, 235] width 133 height 13
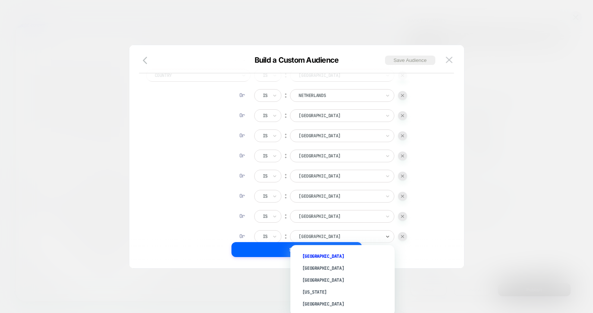
click at [315, 236] on div at bounding box center [340, 236] width 82 height 7
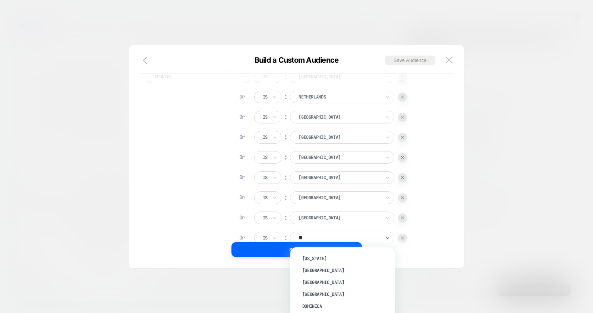
type input "***"
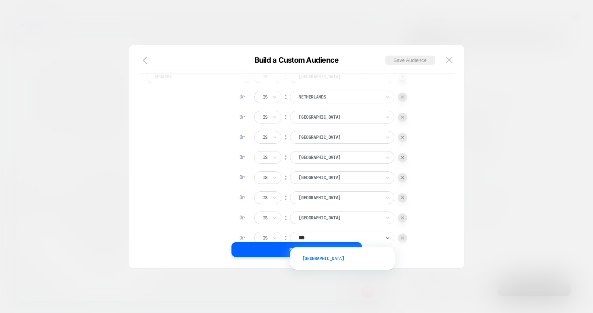
click at [314, 261] on div "[GEOGRAPHIC_DATA]" at bounding box center [346, 258] width 97 height 12
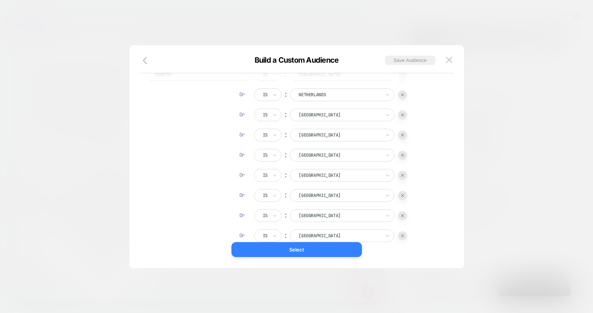
drag, startPoint x: 294, startPoint y: 251, endPoint x: 392, endPoint y: 284, distance: 103.7
click at [294, 251] on button "Select" at bounding box center [297, 249] width 131 height 15
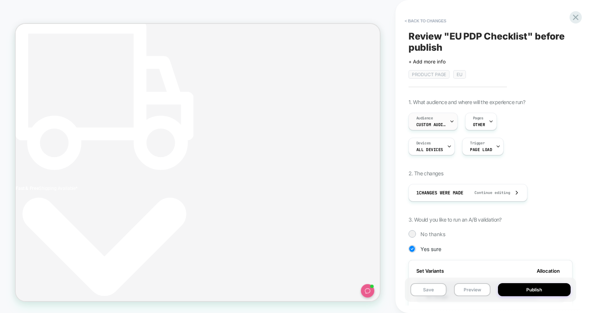
click at [441, 120] on div "Audience Custom Audience" at bounding box center [431, 121] width 45 height 17
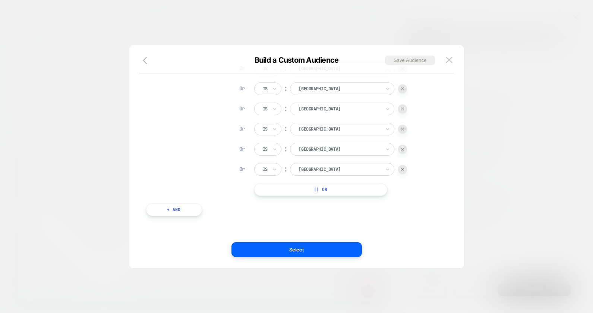
click at [308, 194] on button "|| Or" at bounding box center [320, 189] width 133 height 13
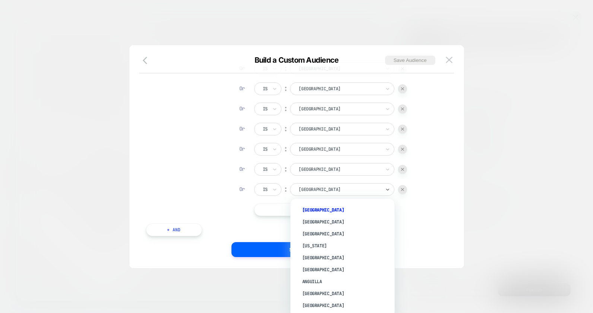
click at [316, 189] on div at bounding box center [340, 189] width 82 height 7
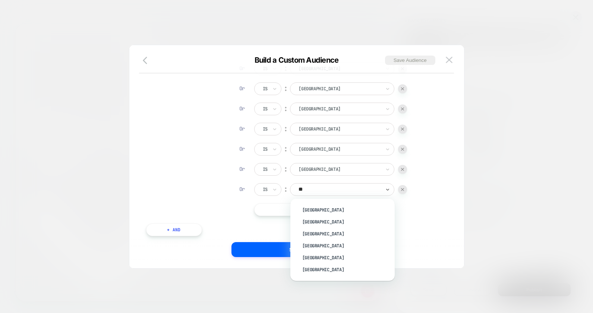
type input "***"
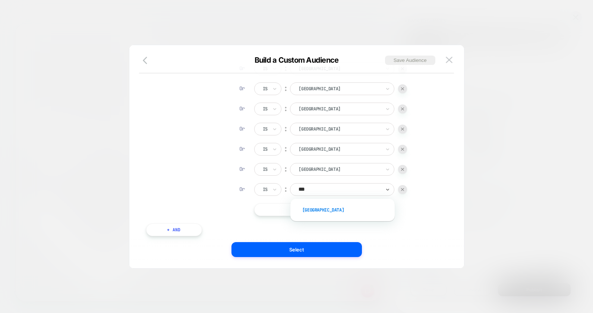
click at [316, 211] on div "[GEOGRAPHIC_DATA]" at bounding box center [346, 210] width 97 height 12
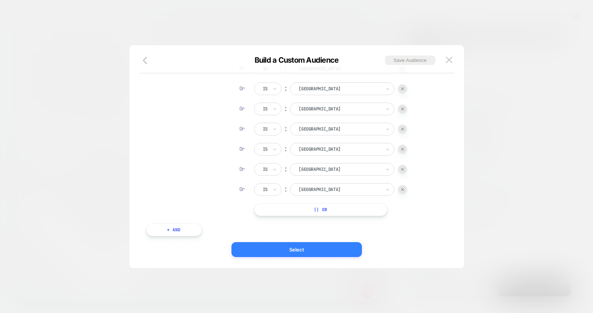
drag, startPoint x: 298, startPoint y: 248, endPoint x: 384, endPoint y: 301, distance: 101.3
click at [298, 248] on button "Select" at bounding box center [297, 249] width 131 height 15
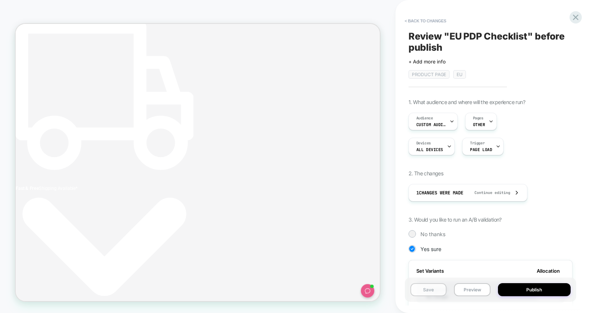
click at [441, 294] on button "Save" at bounding box center [429, 289] width 37 height 13
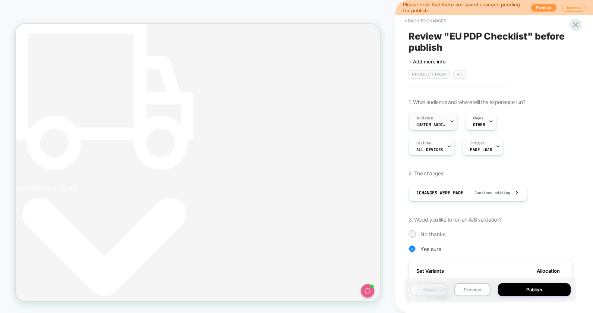
click at [430, 124] on span "Custom Audience" at bounding box center [432, 124] width 30 height 5
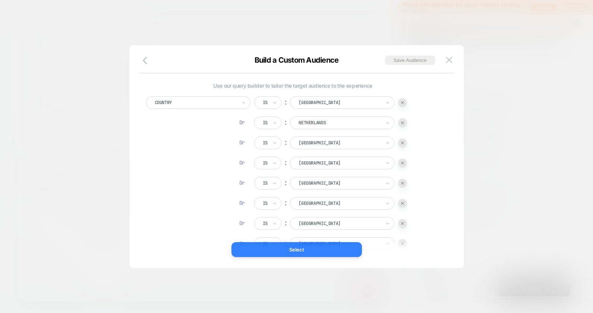
drag, startPoint x: 304, startPoint y: 254, endPoint x: 385, endPoint y: 307, distance: 96.7
click at [304, 254] on button "Select" at bounding box center [297, 249] width 131 height 15
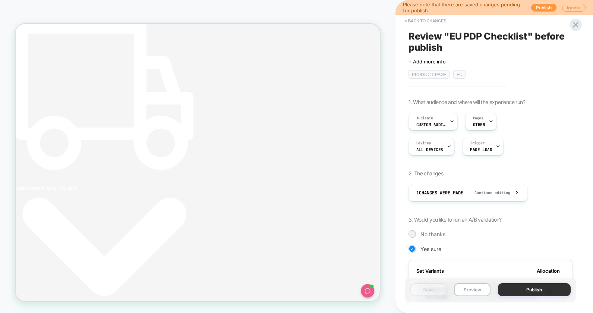
click at [525, 289] on button "Publish" at bounding box center [534, 289] width 73 height 13
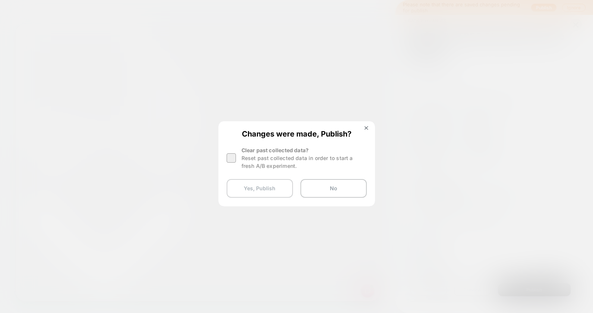
click at [241, 189] on button "Yes, Publish" at bounding box center [260, 188] width 66 height 19
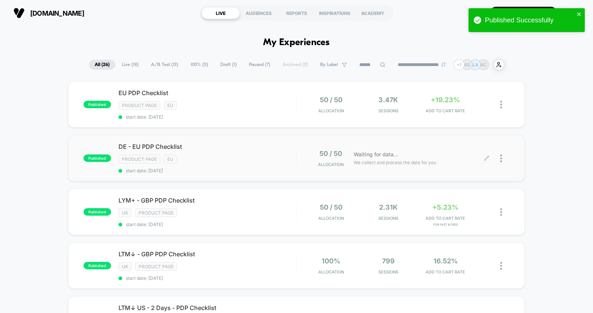
click at [503, 159] on div at bounding box center [504, 159] width 9 height 18
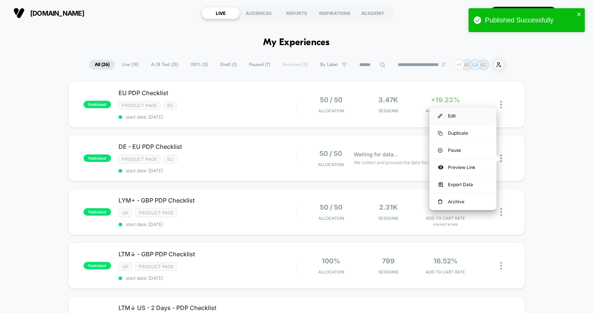
click at [457, 116] on div "Edit" at bounding box center [463, 115] width 67 height 17
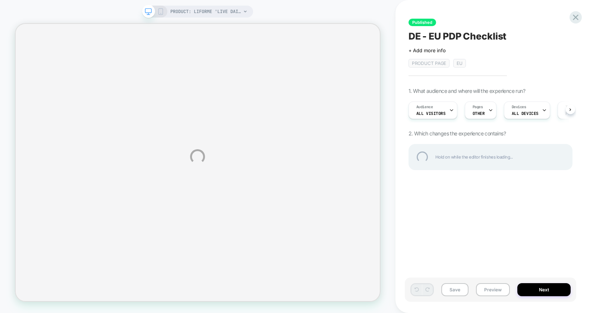
click at [437, 114] on div "PRODUCT: Liforme 'LIVE DAILY' Yoga Mat PRODUCT: Liforme 'LIVE DAILY' Yoga Mat P…" at bounding box center [296, 156] width 593 height 313
click at [437, 113] on div "PRODUCT: Liforme 'LIVE DAILY' Yoga Mat PRODUCT: Liforme 'LIVE DAILY' Yoga Mat P…" at bounding box center [296, 156] width 593 height 313
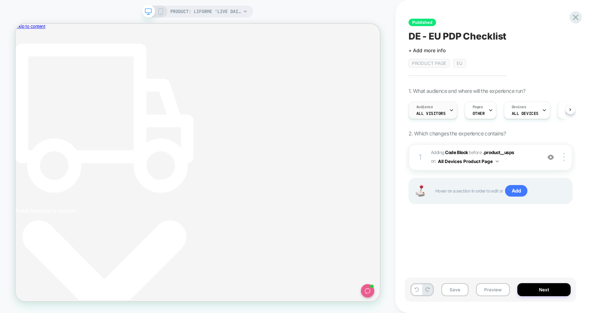
click at [431, 111] on span "All Visitors" at bounding box center [431, 113] width 29 height 5
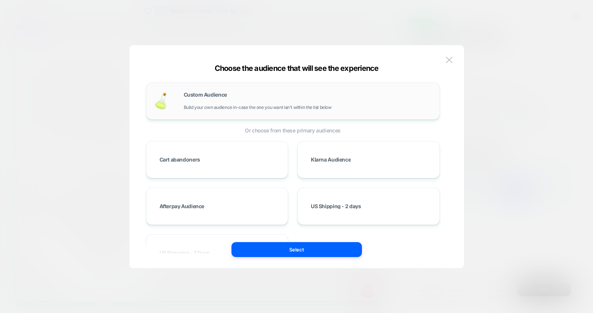
click at [217, 94] on span "Custom Audience" at bounding box center [205, 94] width 43 height 5
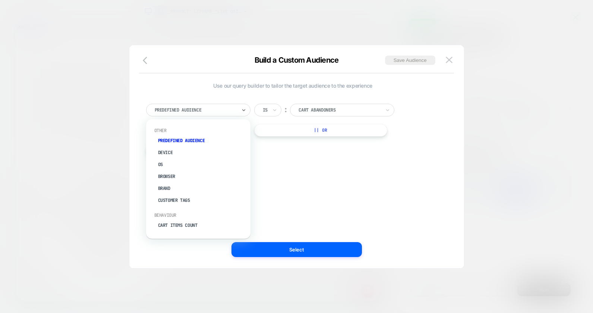
click at [196, 113] on div "Predefined Audience" at bounding box center [196, 110] width 84 height 8
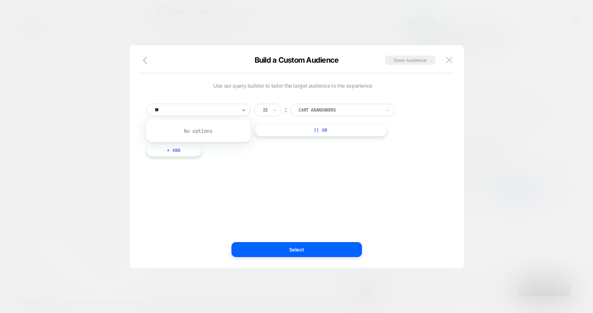
type input "*"
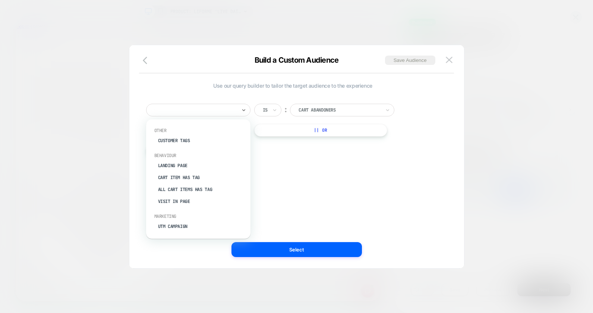
type input "*"
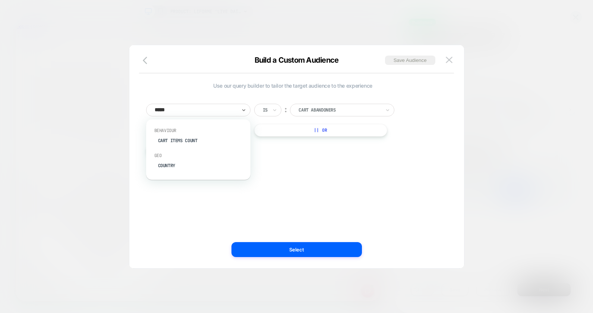
type input "******"
click at [206, 142] on div "Country" at bounding box center [202, 141] width 97 height 12
click at [342, 109] on div at bounding box center [340, 110] width 82 height 7
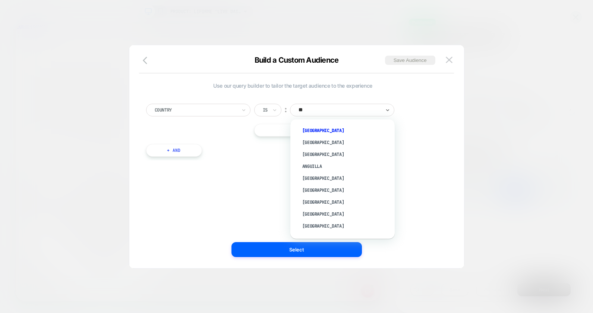
type input "***"
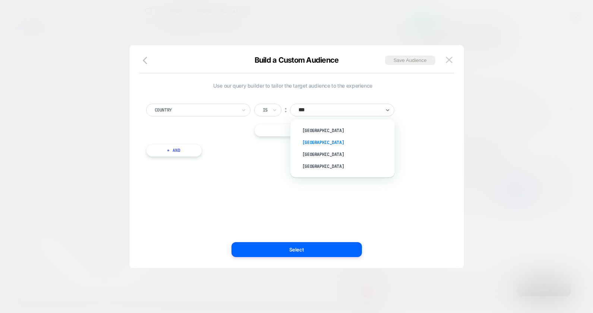
click at [313, 140] on div "[GEOGRAPHIC_DATA]" at bounding box center [346, 142] width 97 height 12
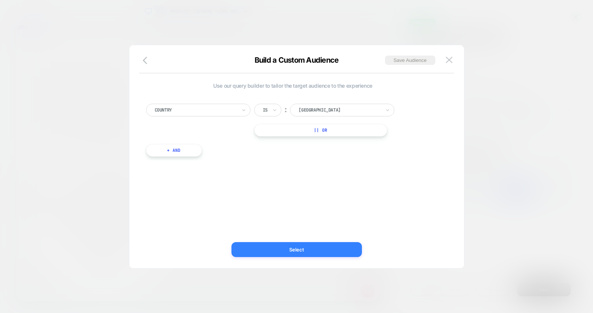
click at [318, 245] on button "Select" at bounding box center [297, 249] width 131 height 15
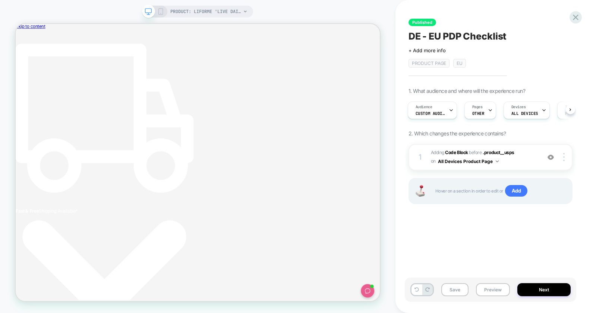
click at [538, 292] on button "Next" at bounding box center [544, 289] width 53 height 13
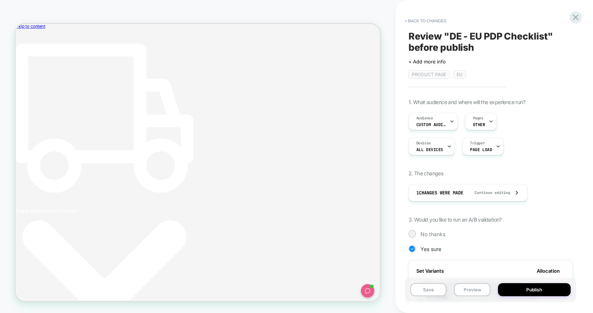
click at [538, 292] on button "Publish" at bounding box center [534, 289] width 73 height 13
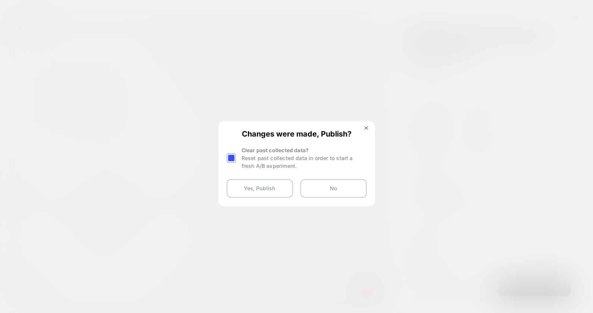
click at [235, 159] on div at bounding box center [231, 157] width 9 height 9
click at [250, 188] on button "Yes, Publish" at bounding box center [260, 188] width 66 height 19
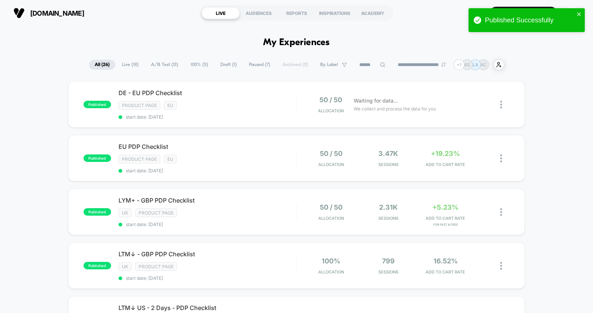
click at [573, 62] on div "**********" at bounding box center [296, 64] width 593 height 11
click at [579, 15] on icon "close" at bounding box center [579, 14] width 5 height 6
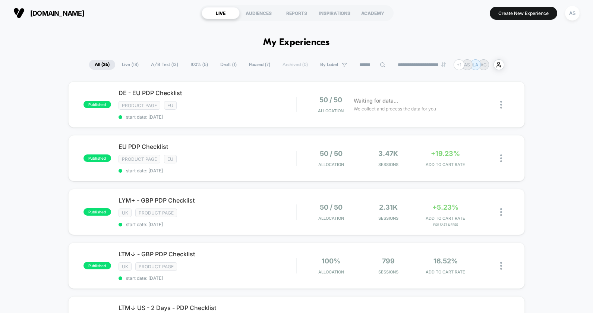
click at [574, 14] on div "**********" at bounding box center [296, 156] width 593 height 313
click at [572, 10] on div "AS" at bounding box center [572, 13] width 15 height 15
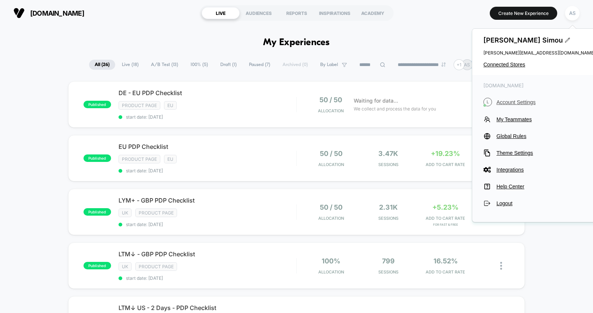
click at [504, 105] on button "L Account Settings" at bounding box center [540, 102] width 112 height 9
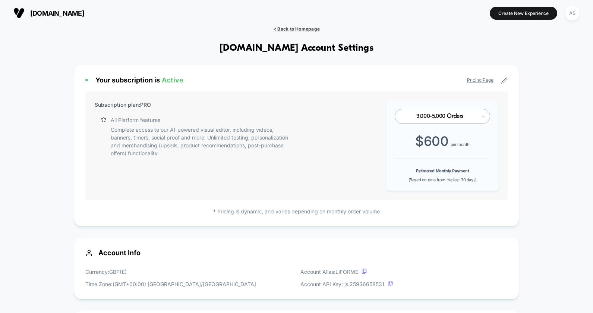
click at [309, 30] on span "< Back to Homepage" at bounding box center [296, 29] width 47 height 6
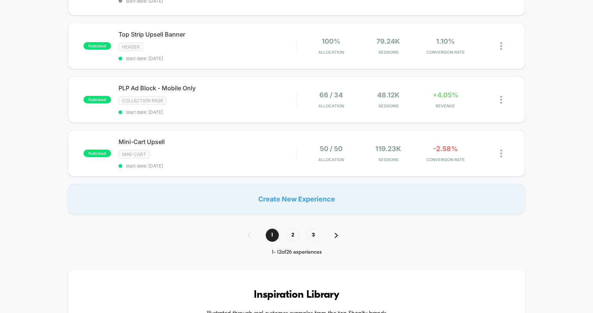
scroll to position [553, 0]
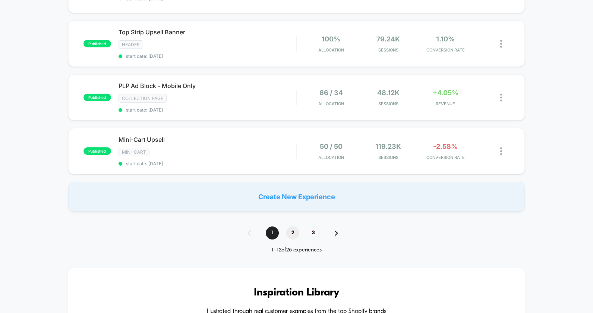
click at [295, 234] on span "2" at bounding box center [292, 232] width 13 height 13
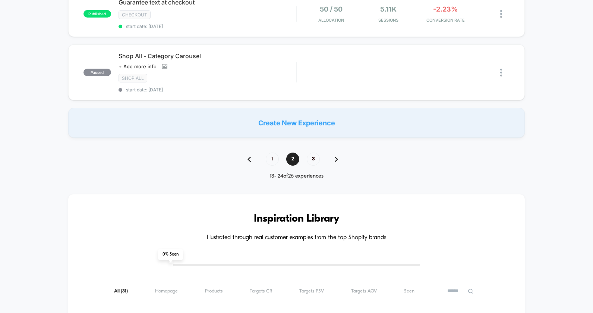
scroll to position [649, 0]
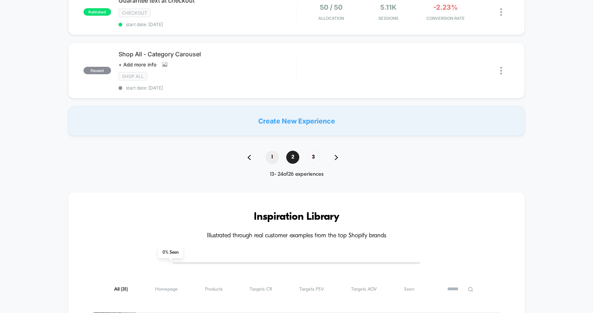
click at [277, 157] on span "1" at bounding box center [272, 157] width 13 height 13
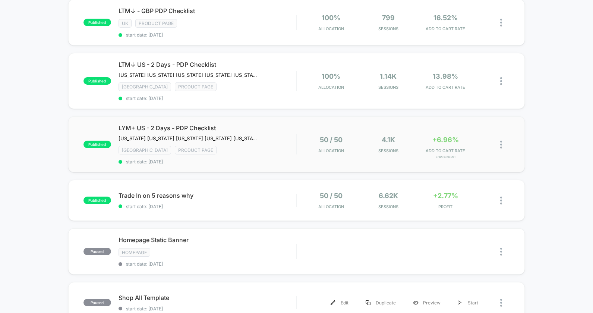
scroll to position [0, 0]
